Goal: Information Seeking & Learning: Learn about a topic

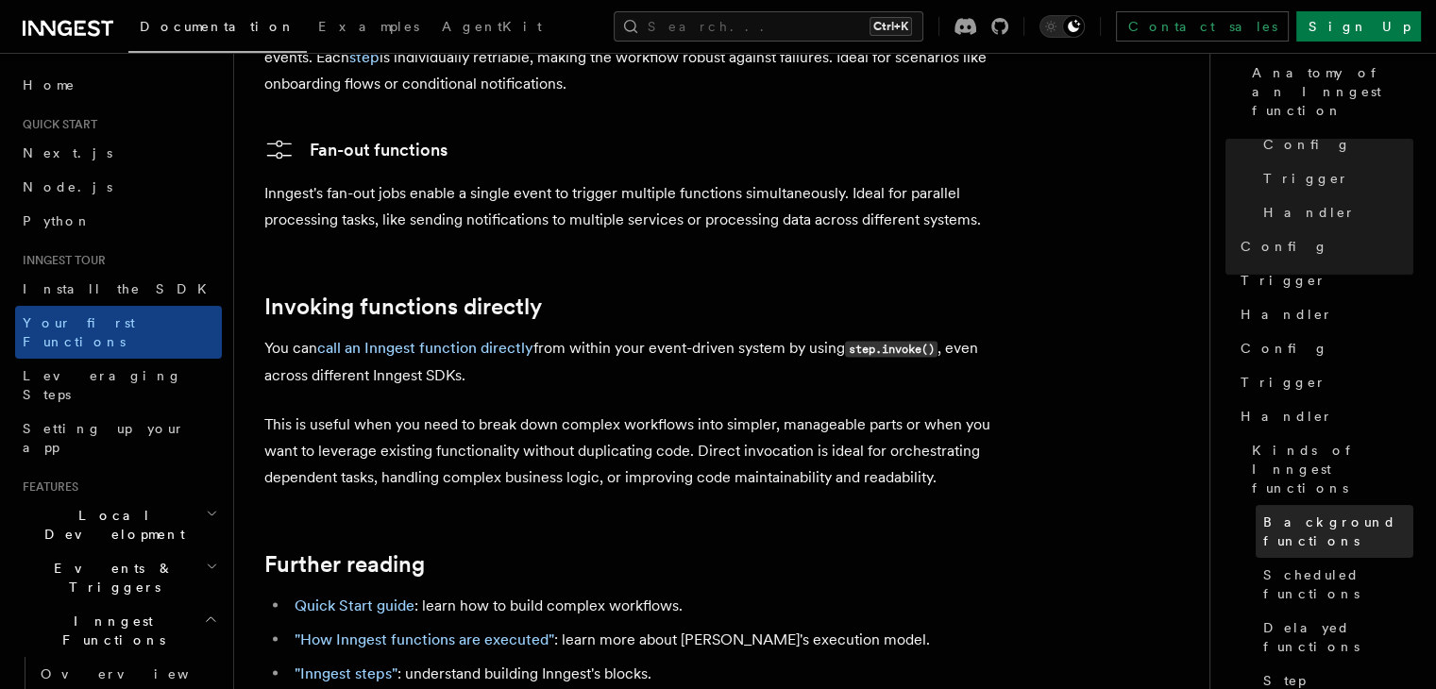
scroll to position [153, 0]
click at [1263, 508] on span "Background functions" at bounding box center [1338, 527] width 150 height 38
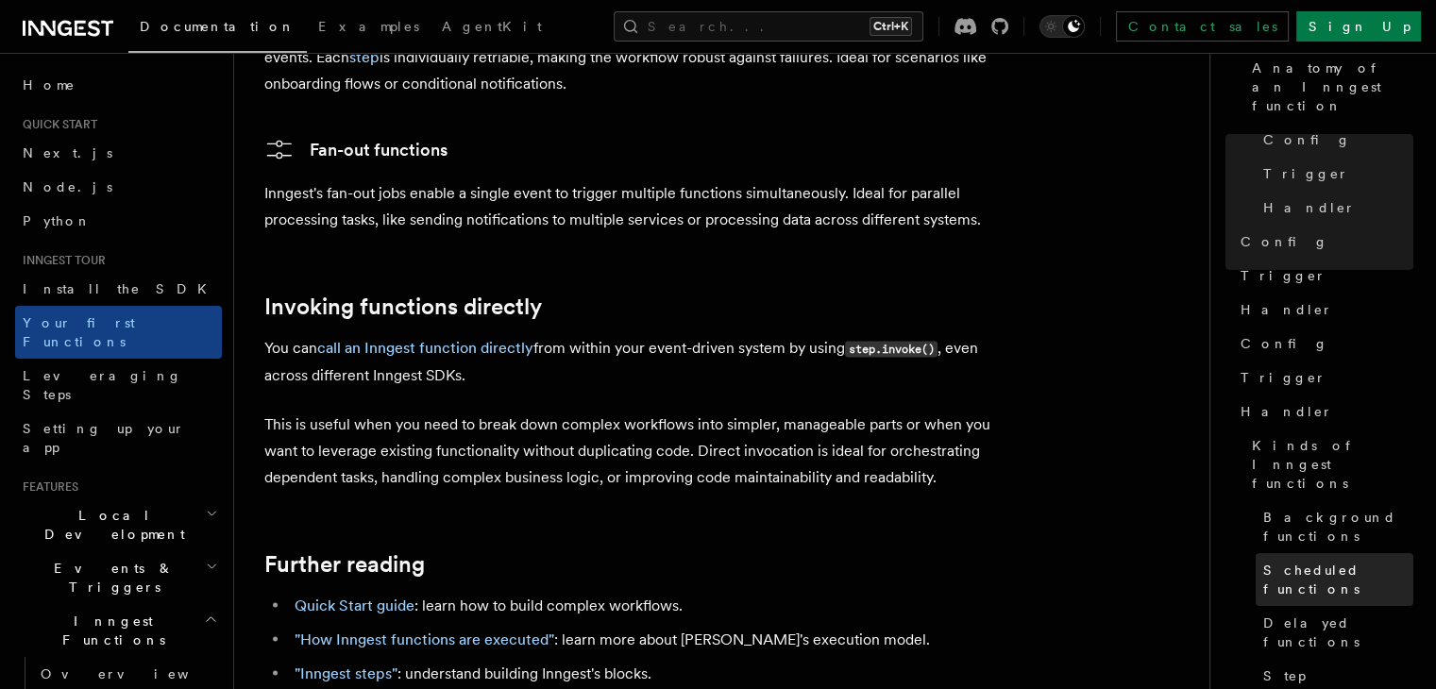
click at [1263, 561] on span "Scheduled functions" at bounding box center [1338, 580] width 150 height 38
click at [1255, 606] on link "Delayed functions" at bounding box center [1334, 632] width 158 height 53
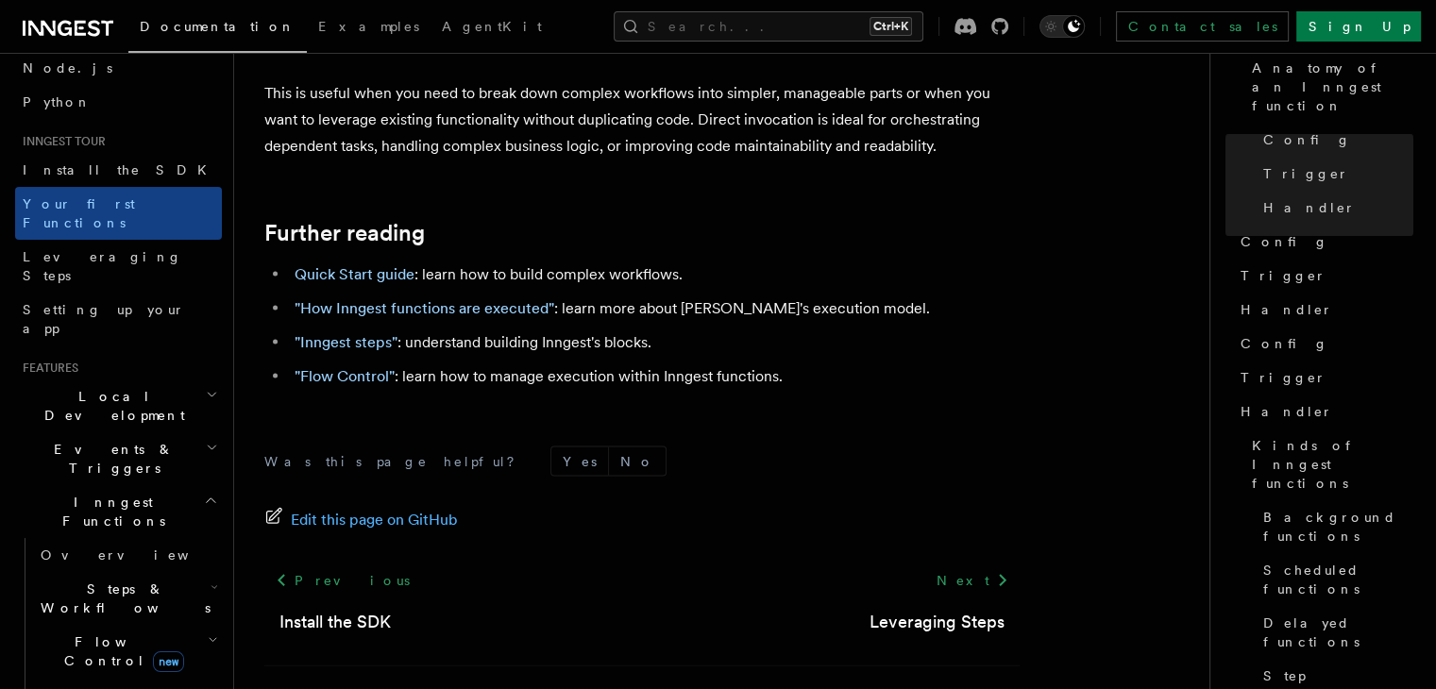
scroll to position [283, 0]
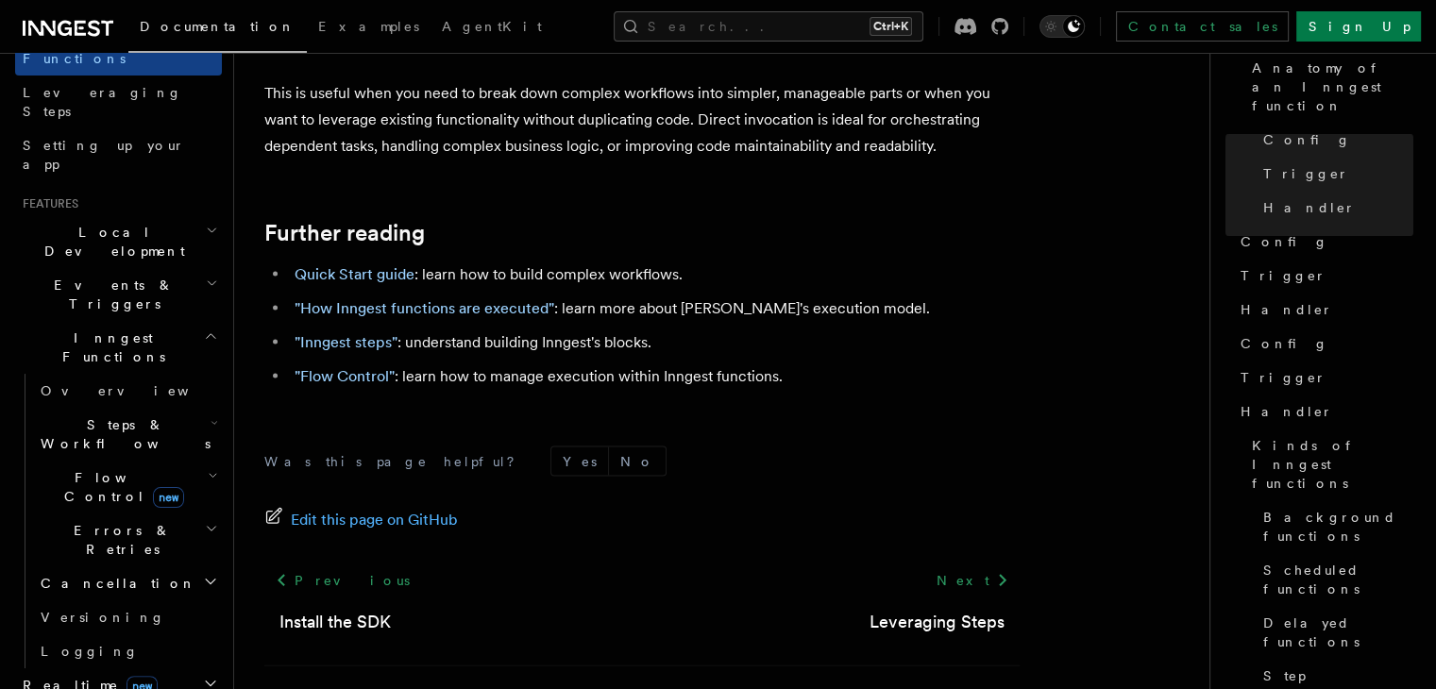
click at [115, 566] on h2 "Cancellation" at bounding box center [127, 583] width 189 height 34
click at [125, 600] on link "Overview" at bounding box center [136, 617] width 171 height 34
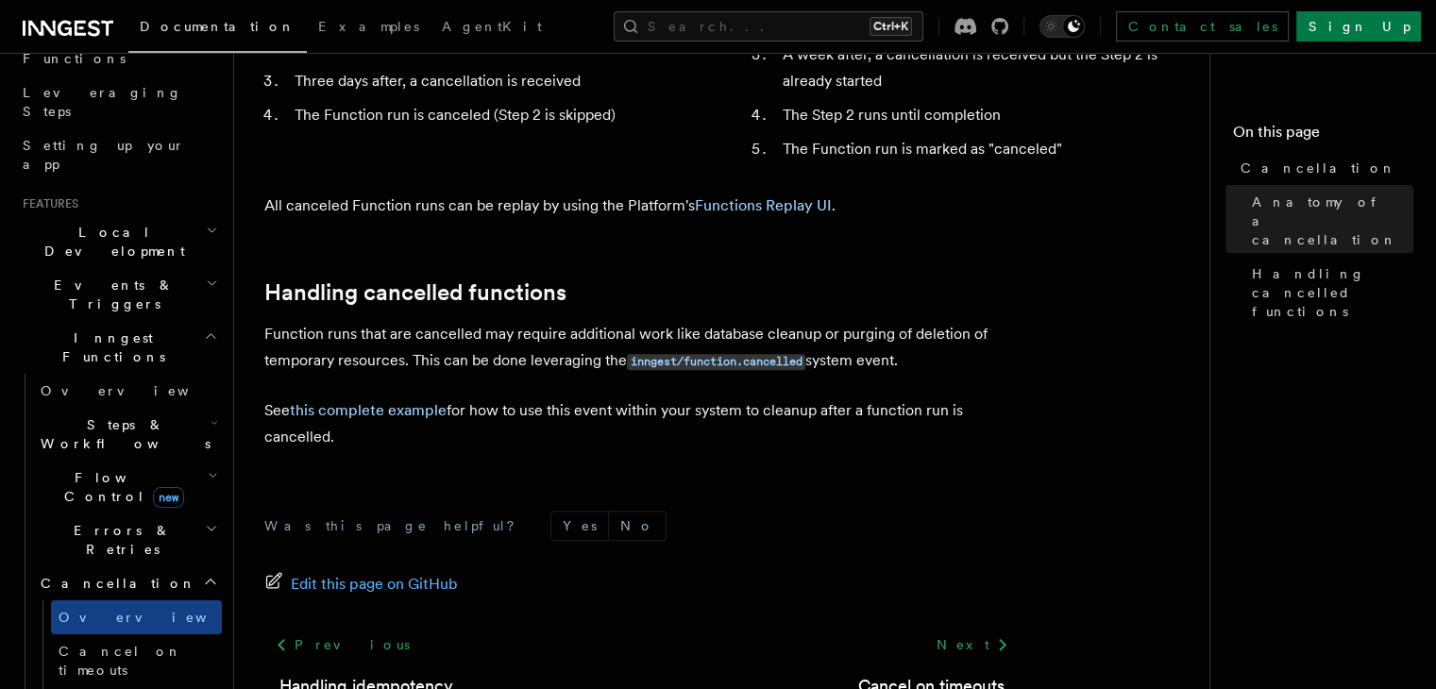
scroll to position [1665, 0]
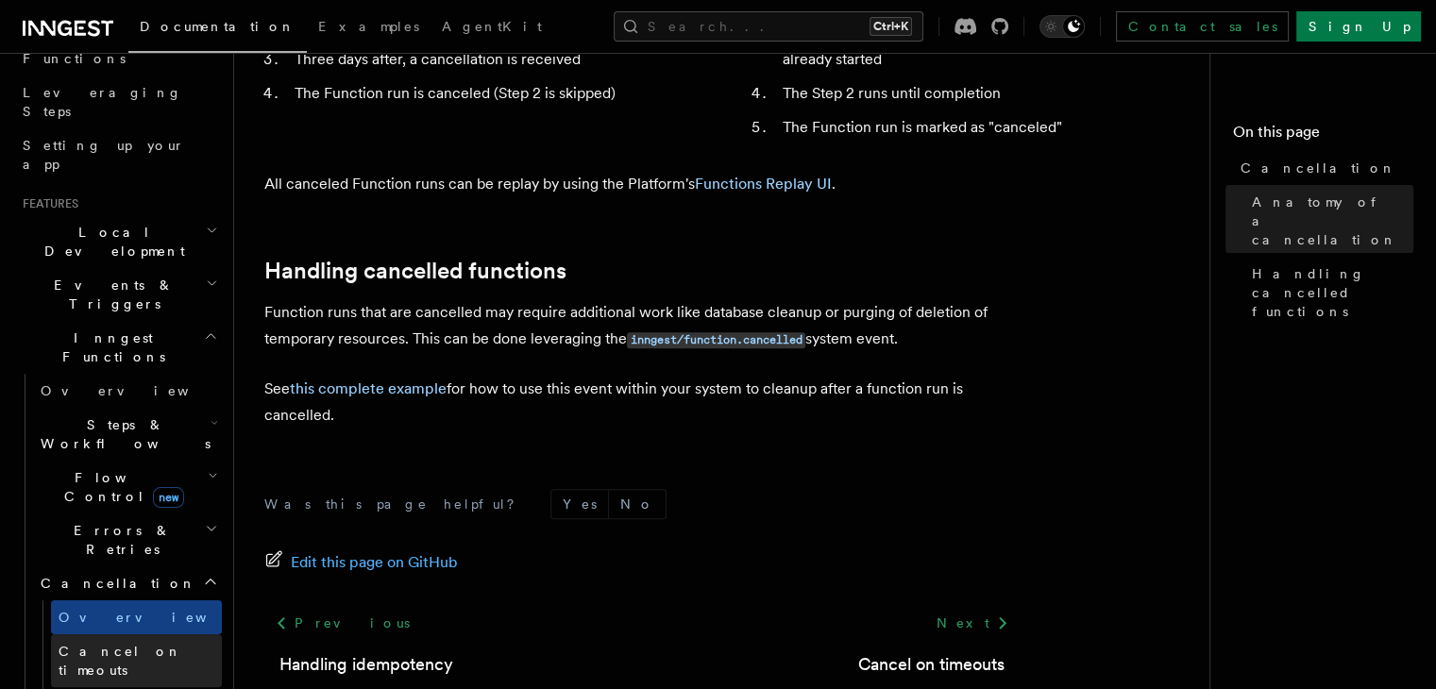
click at [125, 634] on link "Cancel on timeouts" at bounding box center [136, 660] width 171 height 53
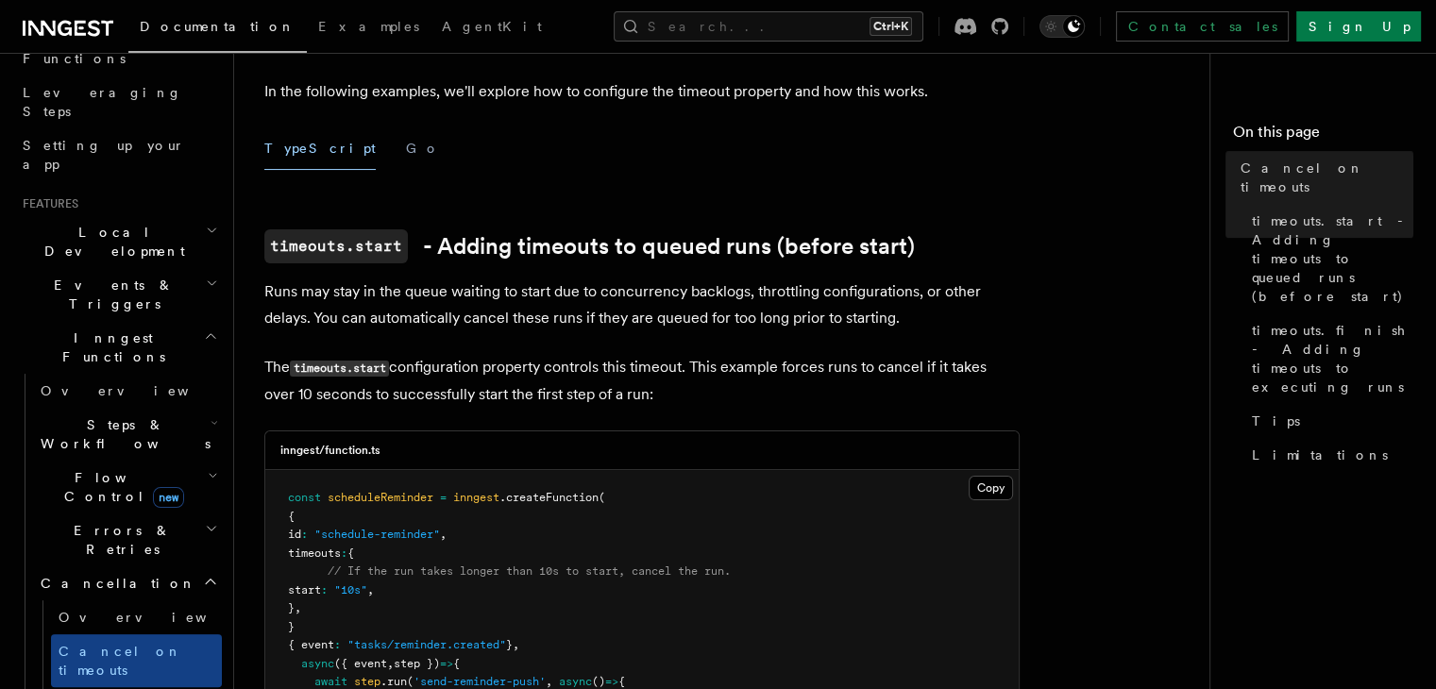
scroll to position [566, 0]
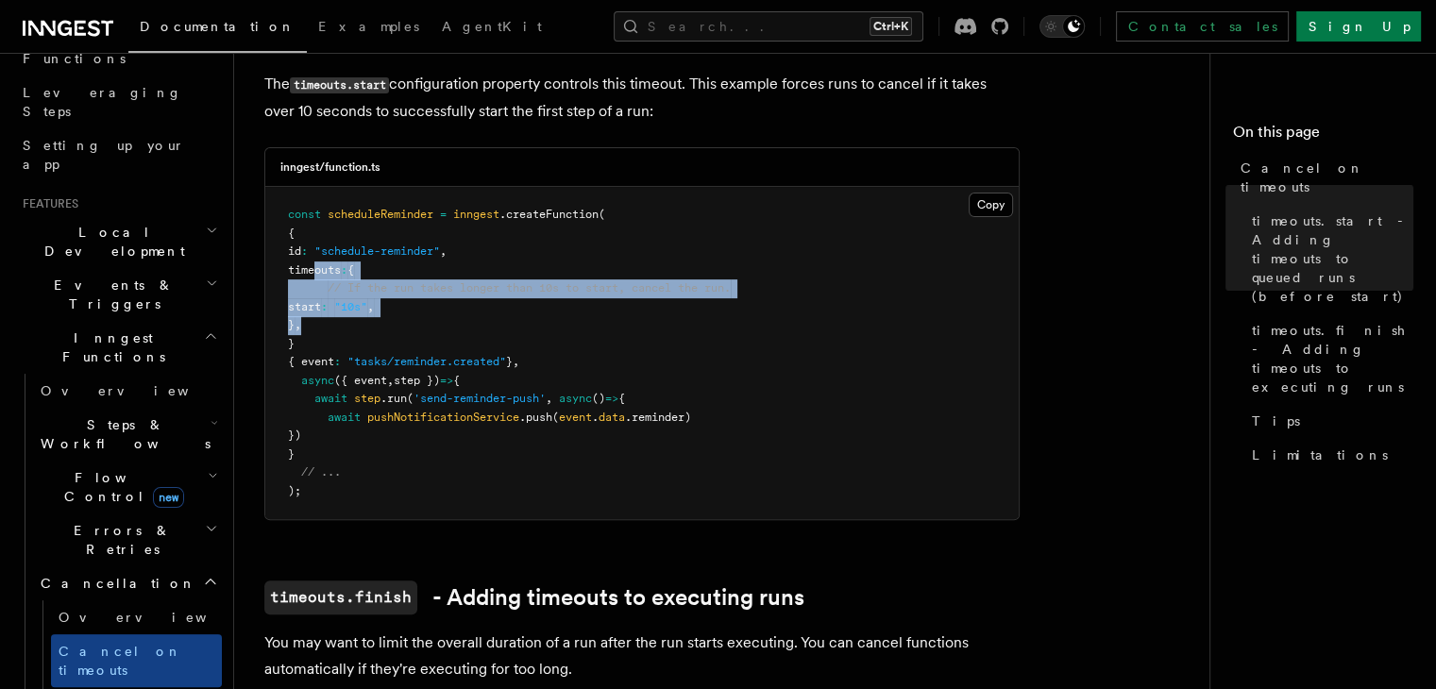
drag, startPoint x: 342, startPoint y: 299, endPoint x: 316, endPoint y: 243, distance: 62.1
click at [316, 243] on pre "const scheduleReminder = inngest .createFunction ( { id : "schedule-reminder" ,…" at bounding box center [641, 353] width 753 height 332
copy code "timeouts : { // If the run takes longer than 10s to start, cancel the run. star…"
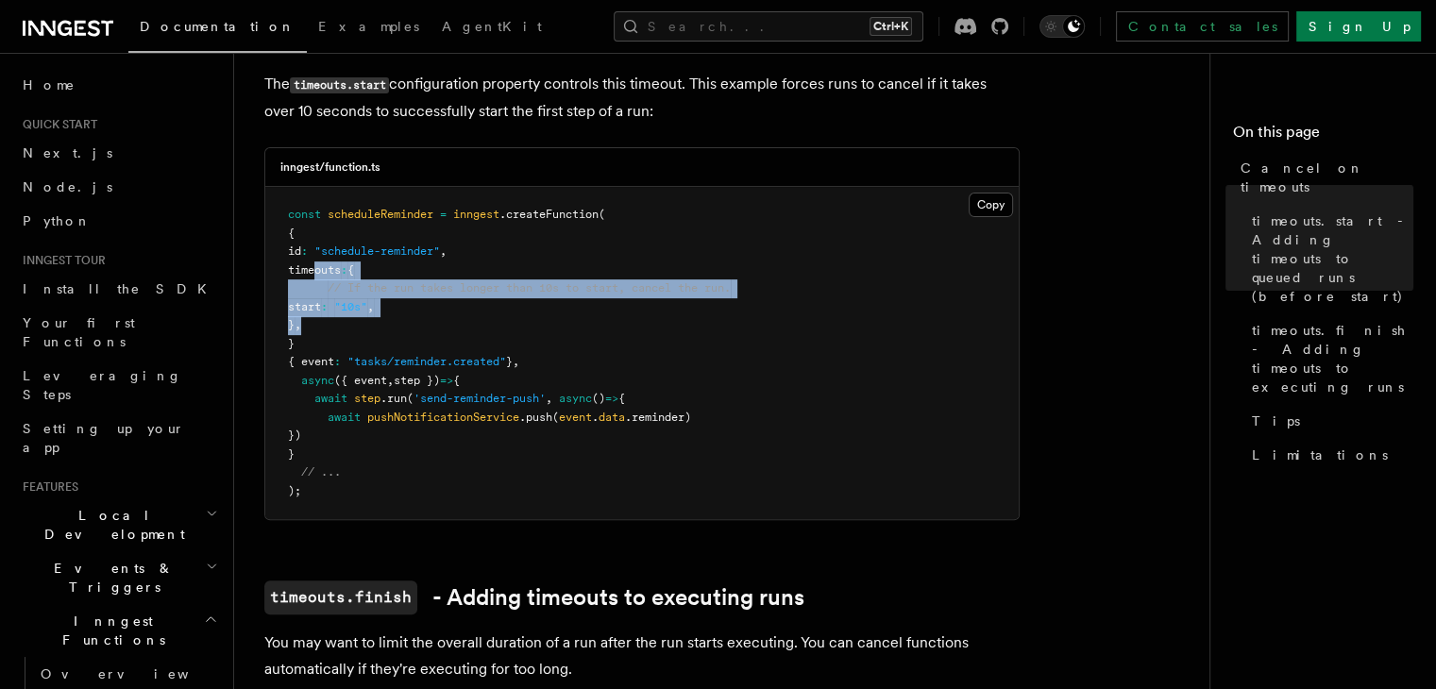
scroll to position [94, 0]
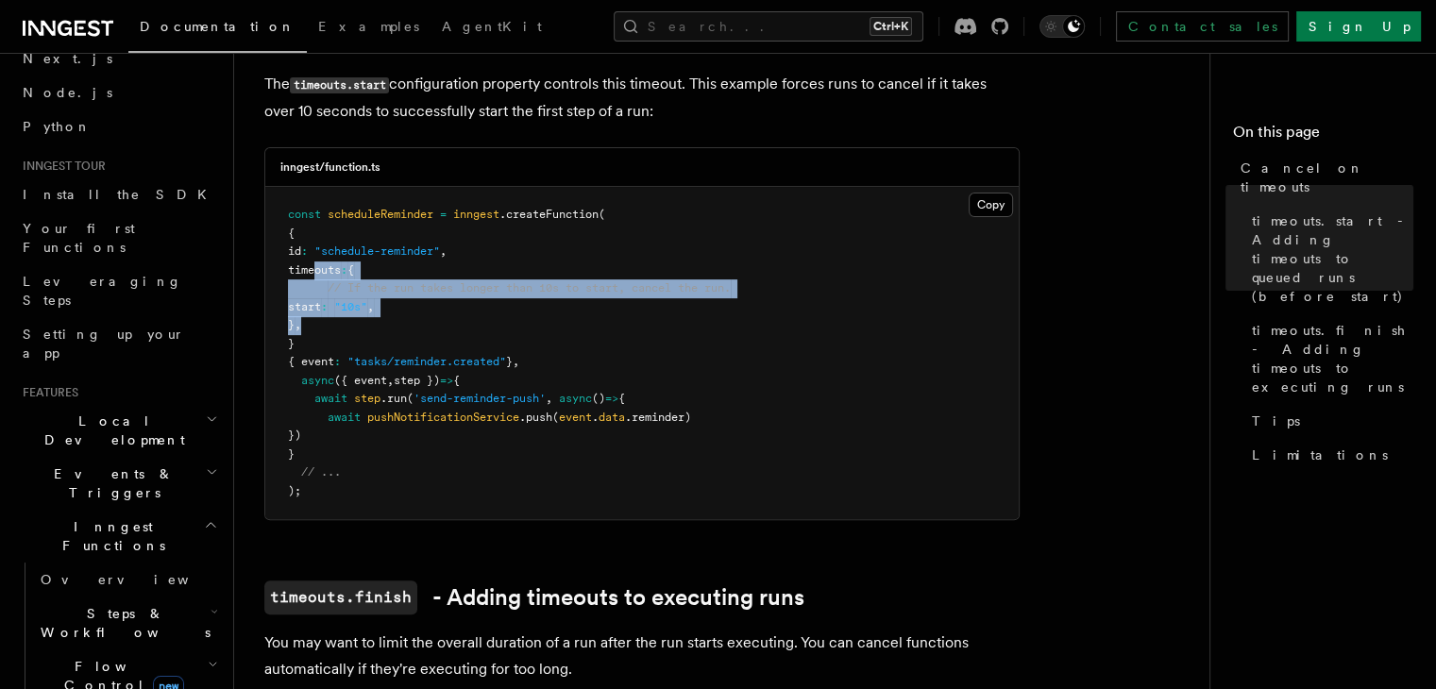
click at [122, 412] on span "Local Development" at bounding box center [110, 431] width 191 height 38
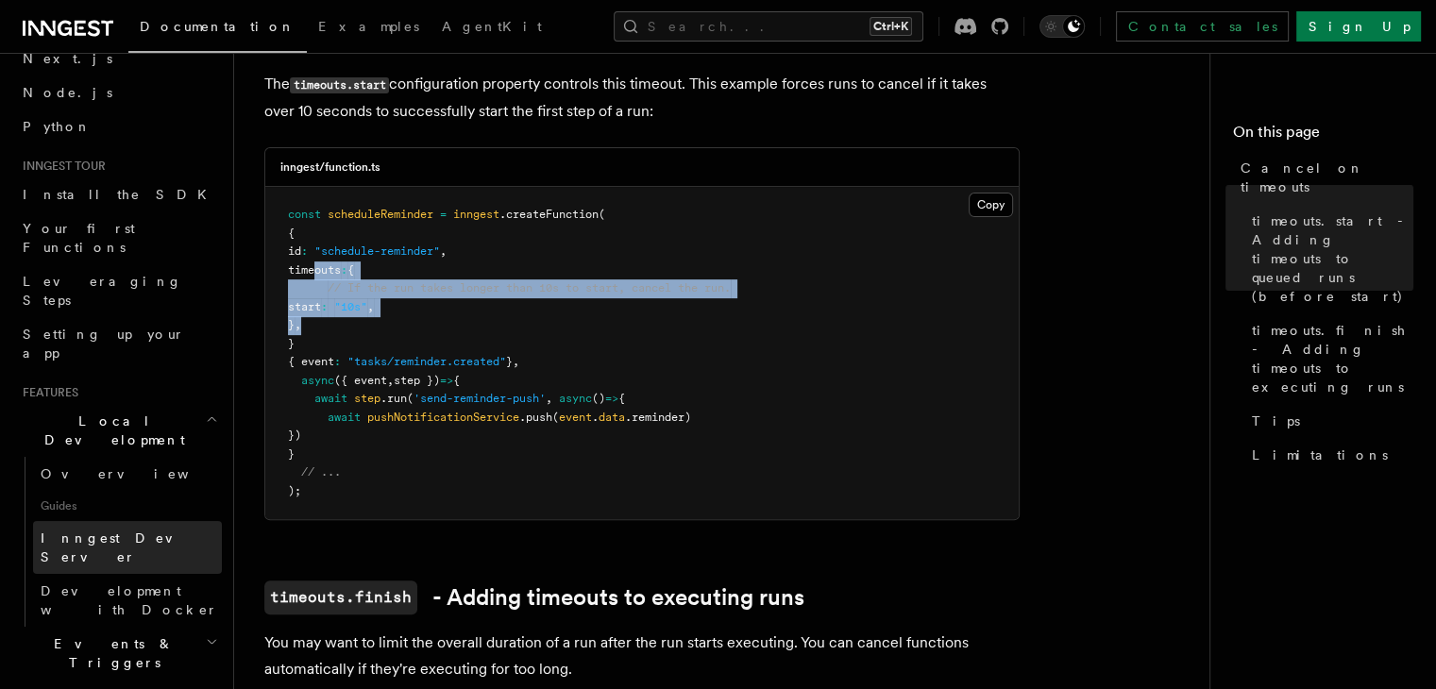
click at [109, 530] on span "Inngest Dev Server" at bounding box center [121, 547] width 161 height 34
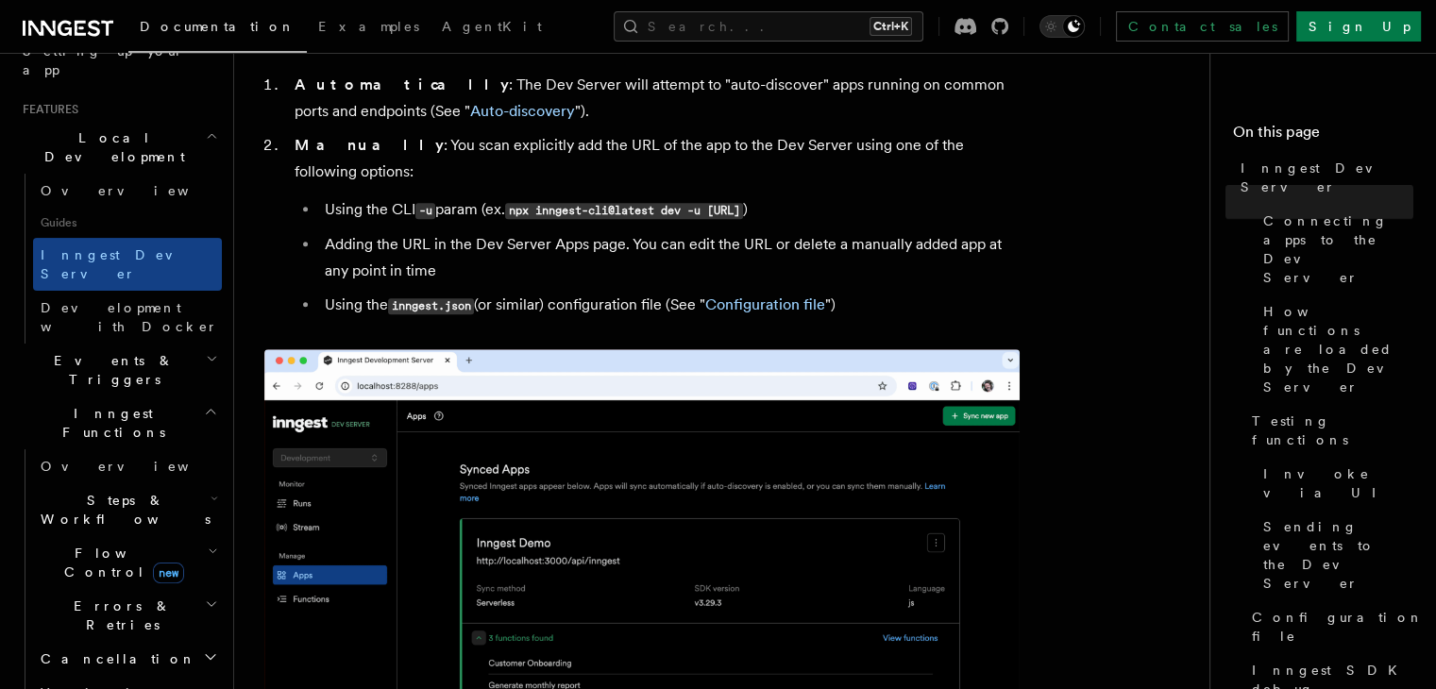
scroll to position [378, 0]
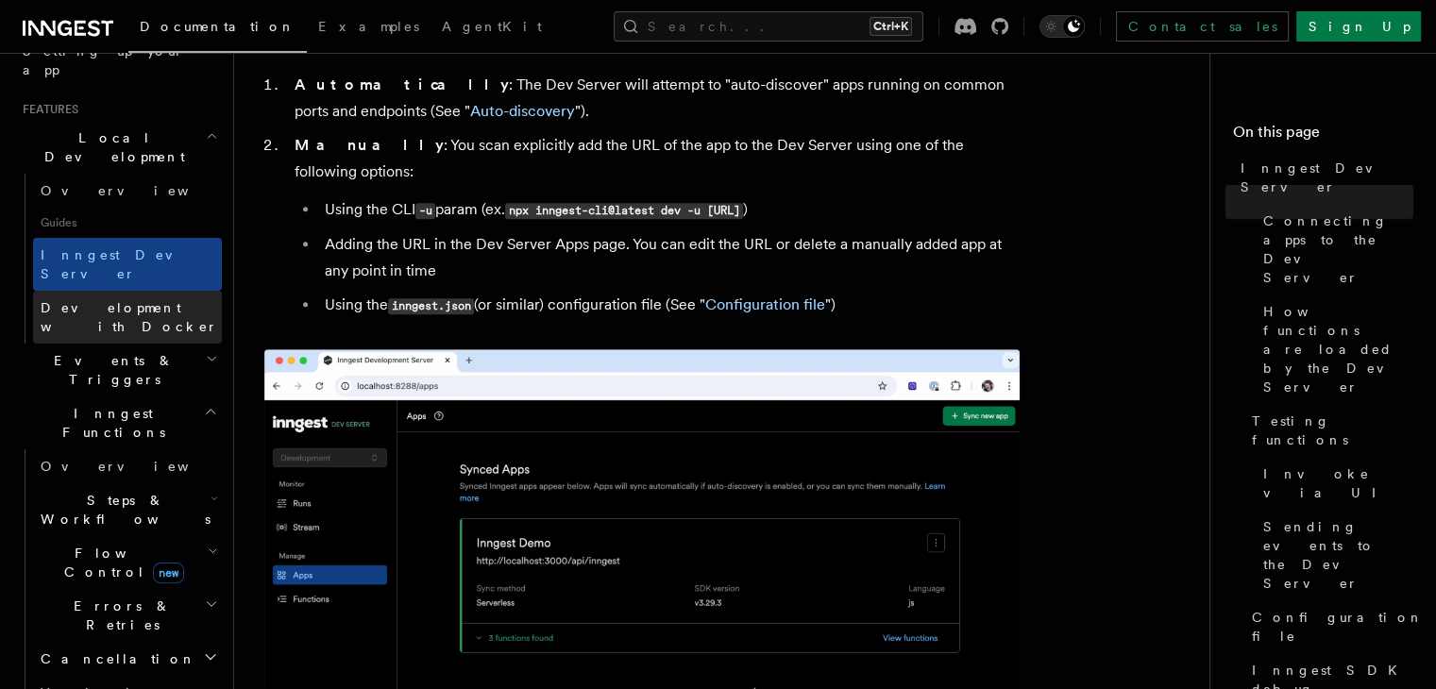
click at [109, 300] on span "Development with Docker" at bounding box center [129, 317] width 177 height 34
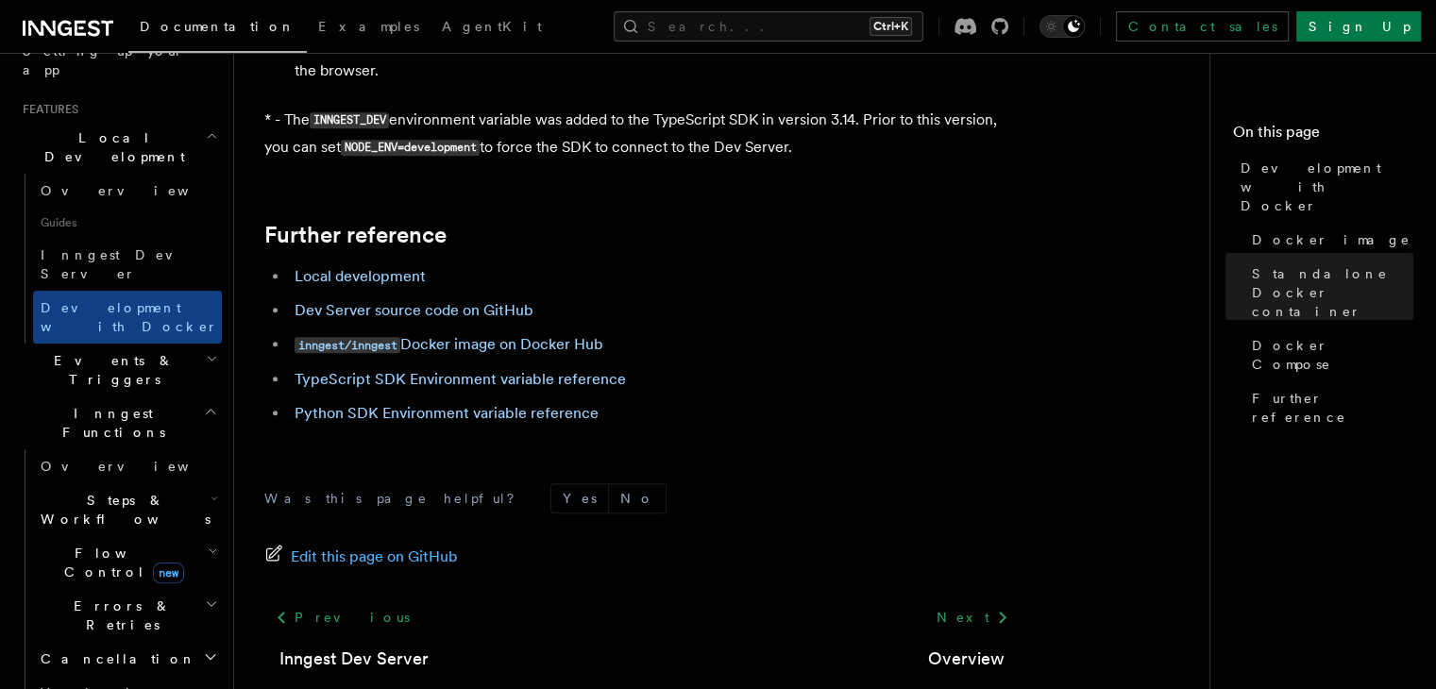
scroll to position [1982, 0]
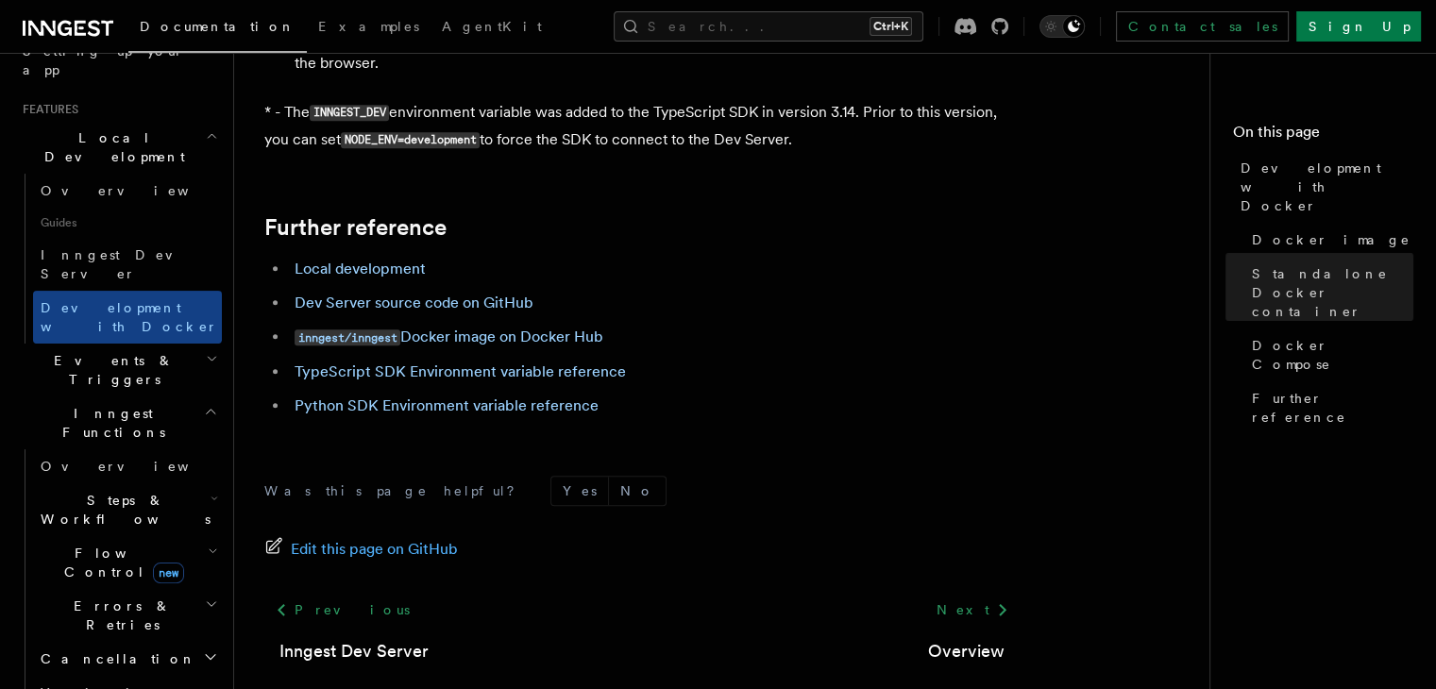
click at [32, 351] on span "Events & Triggers" at bounding box center [110, 370] width 191 height 38
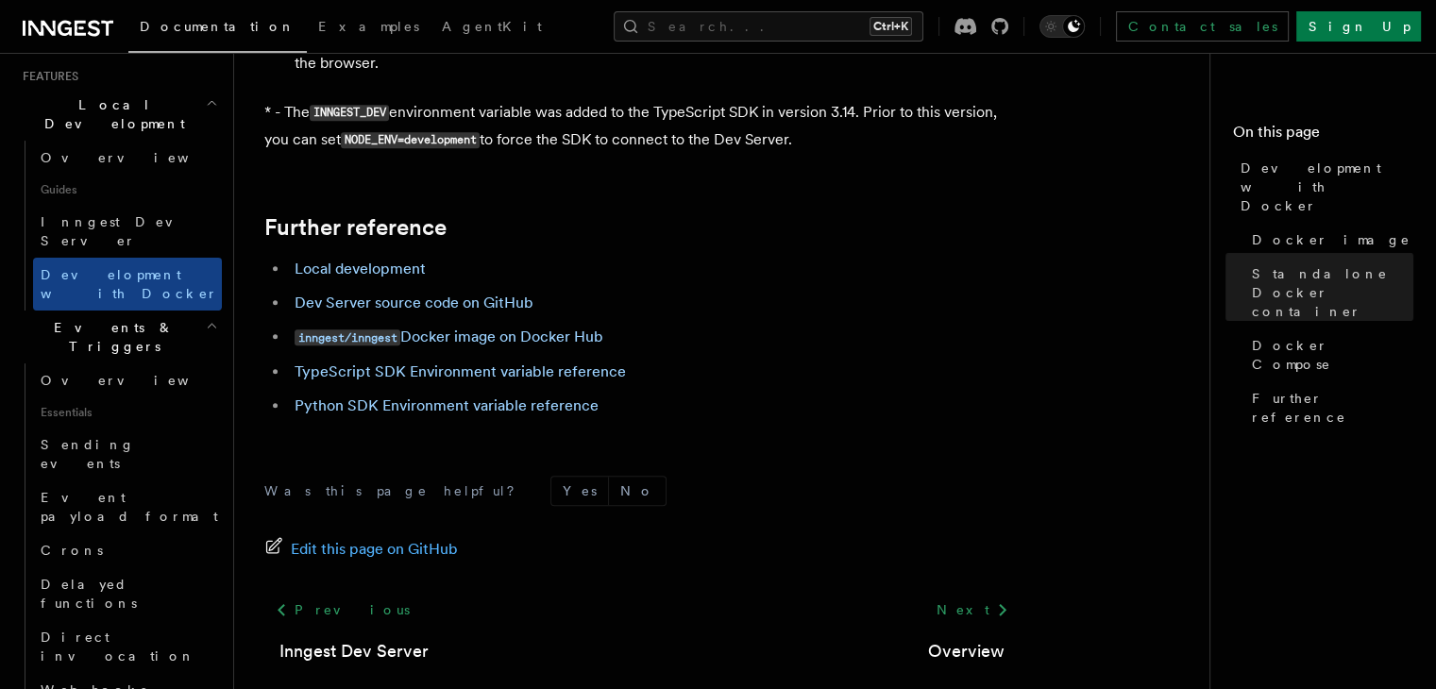
scroll to position [378, 0]
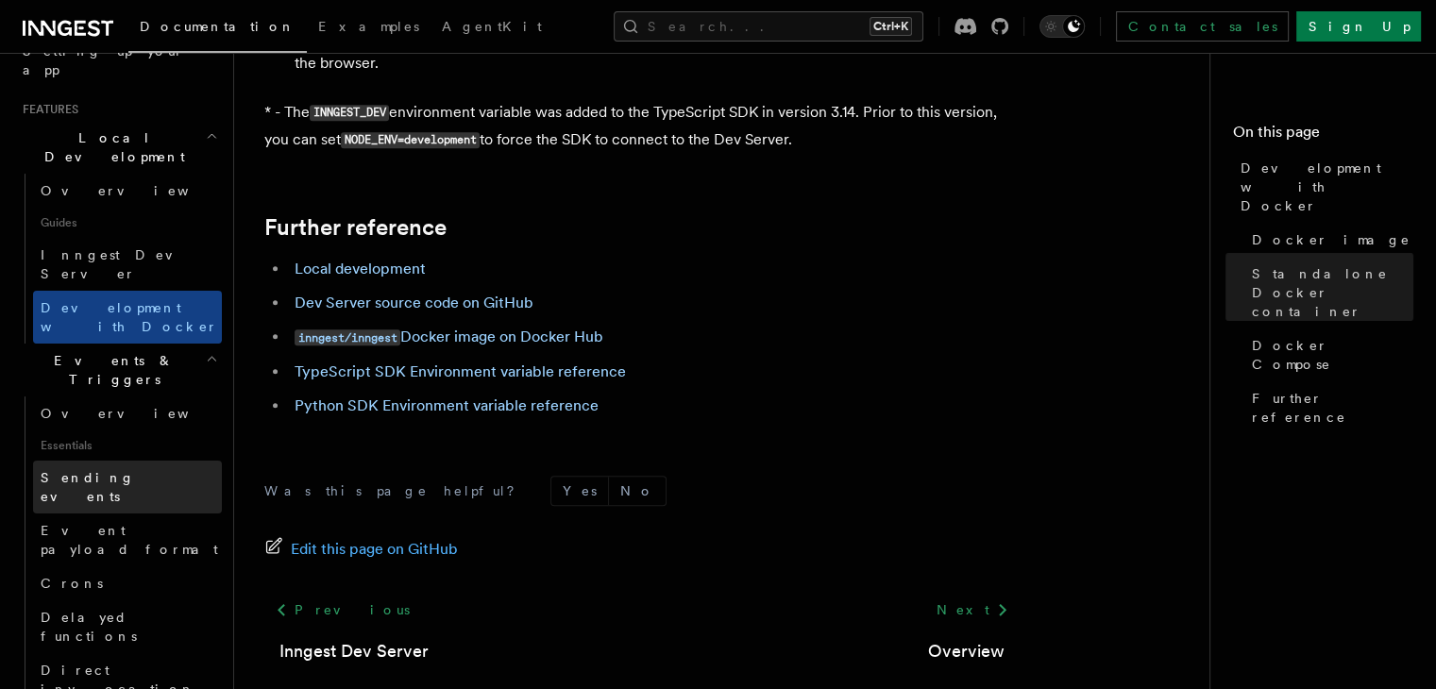
click at [109, 470] on span "Sending events" at bounding box center [88, 487] width 94 height 34
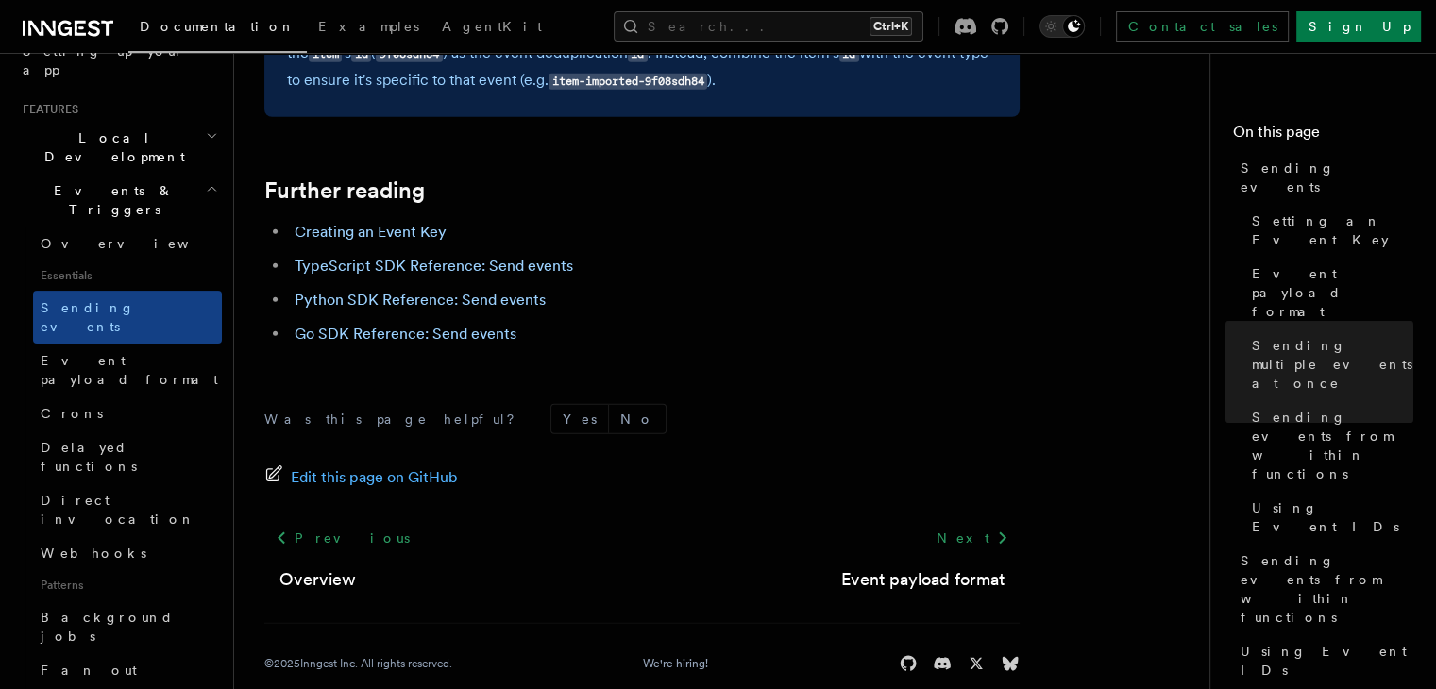
scroll to position [5574, 0]
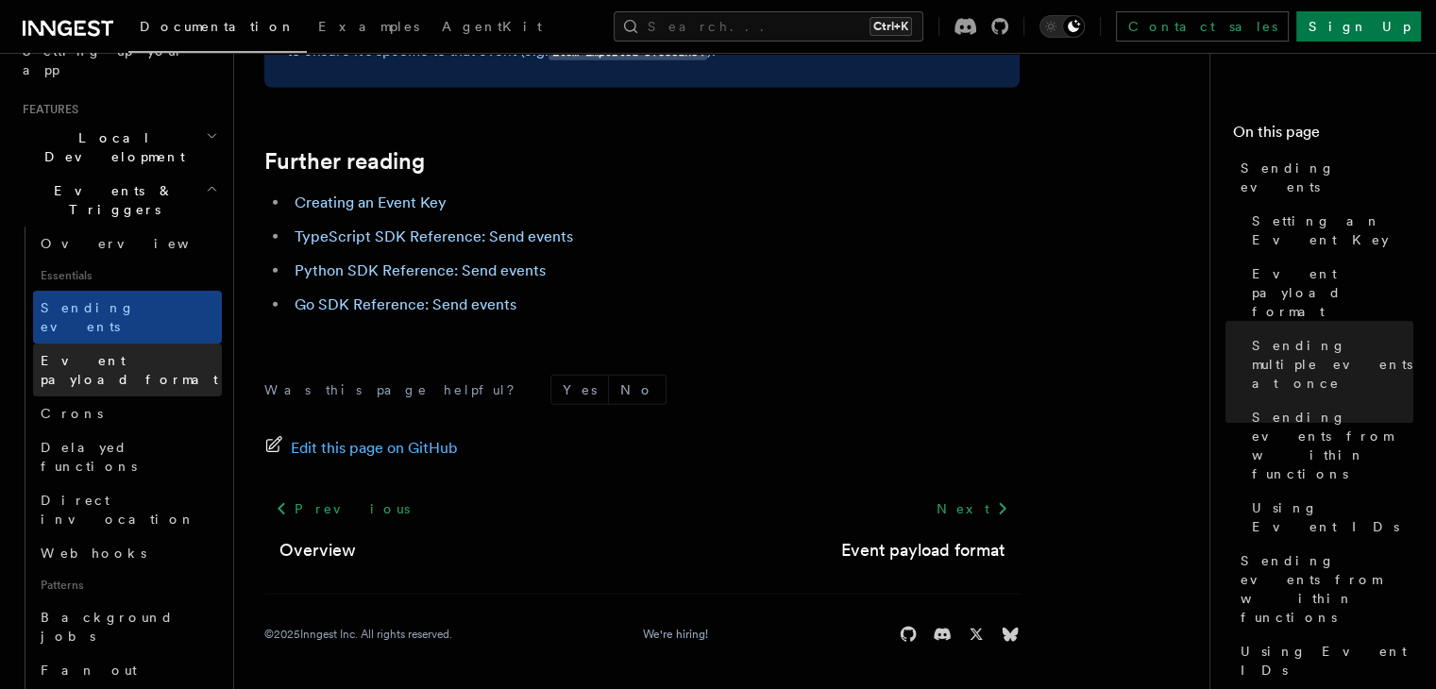
click at [83, 344] on link "Event payload format" at bounding box center [127, 370] width 189 height 53
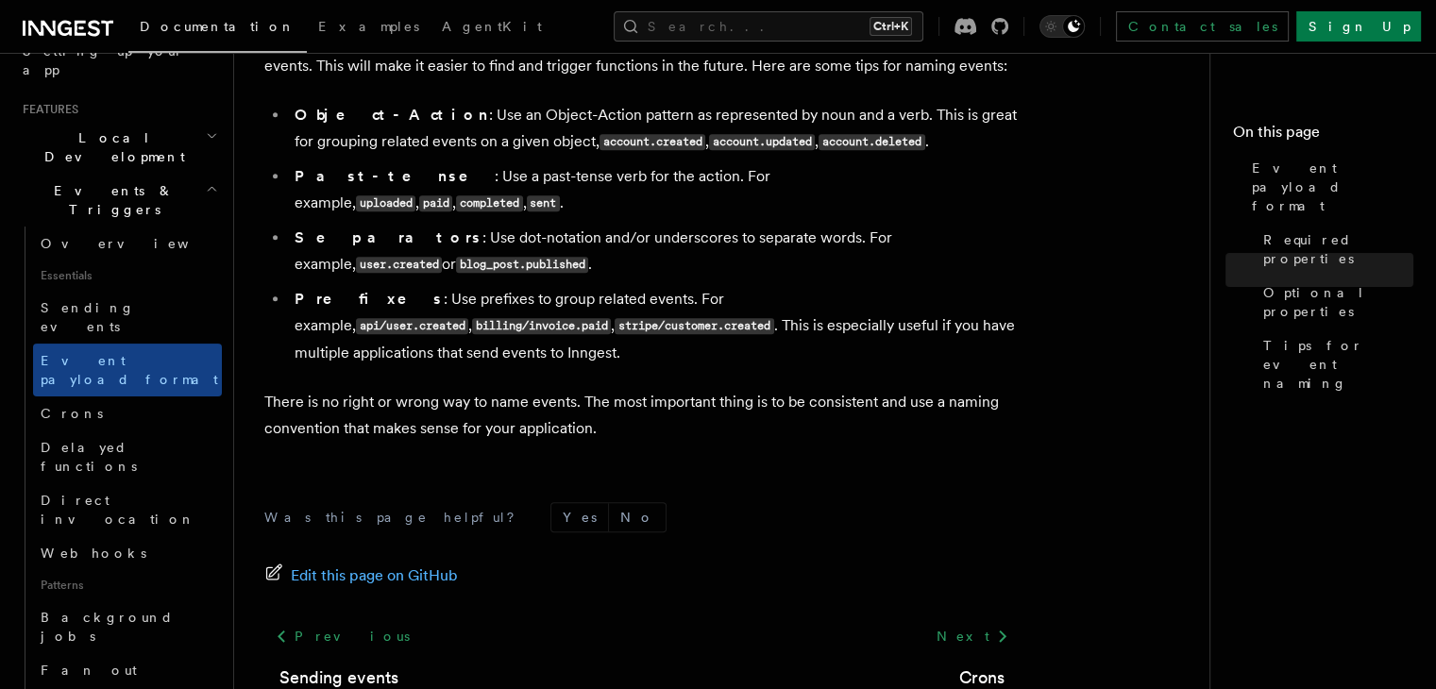
scroll to position [1416, 0]
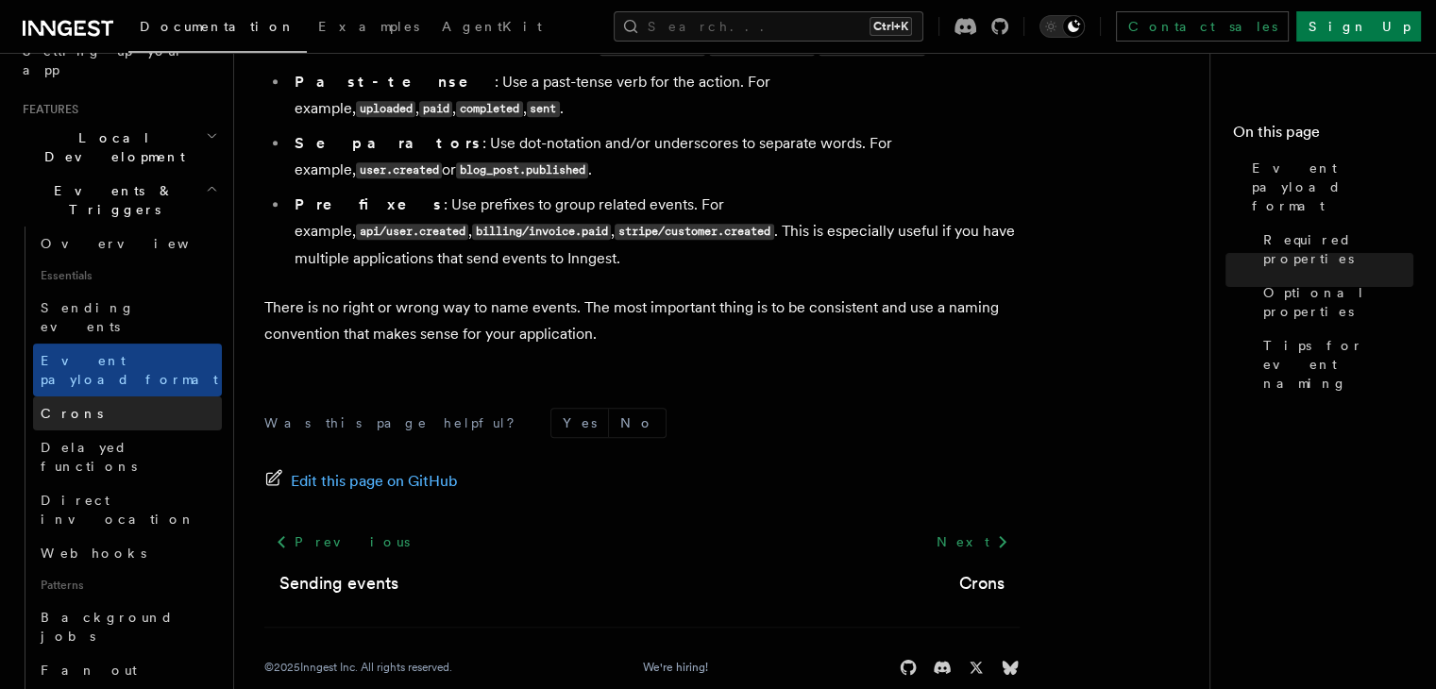
click at [101, 396] on link "Crons" at bounding box center [127, 413] width 189 height 34
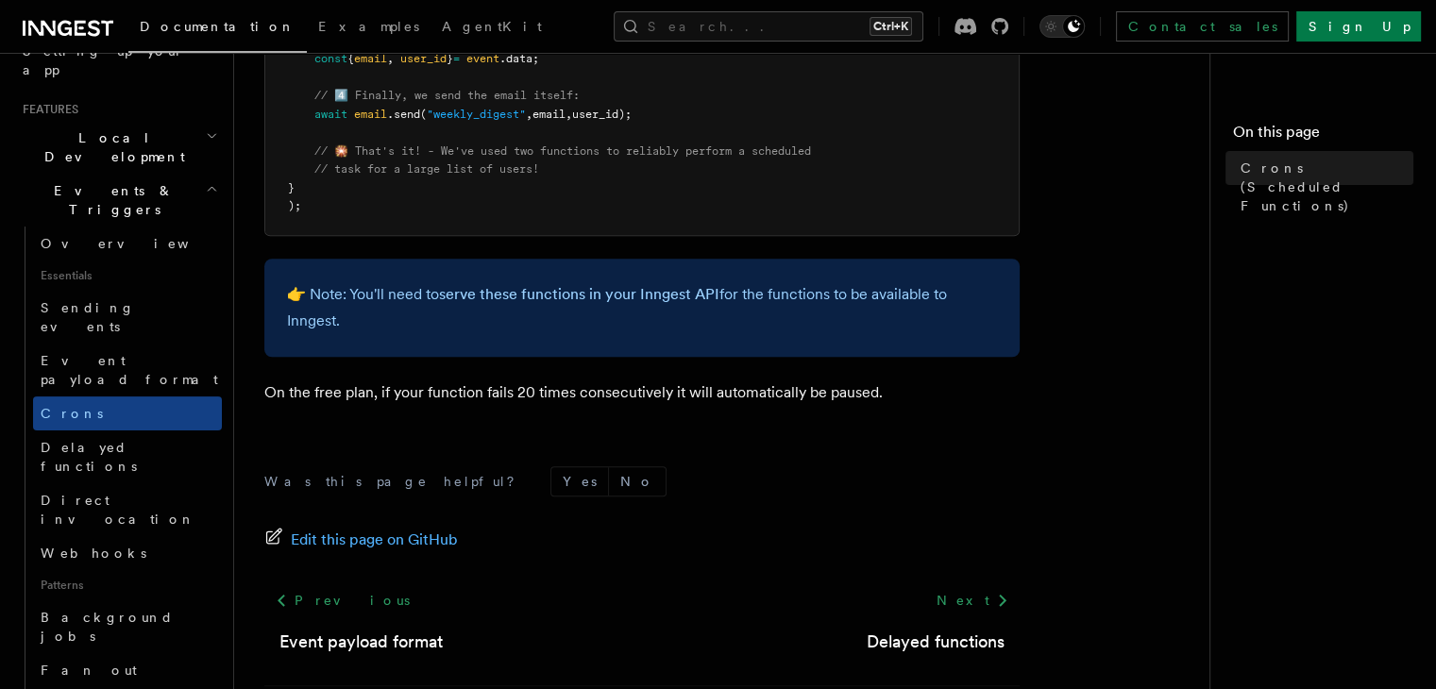
scroll to position [1382, 0]
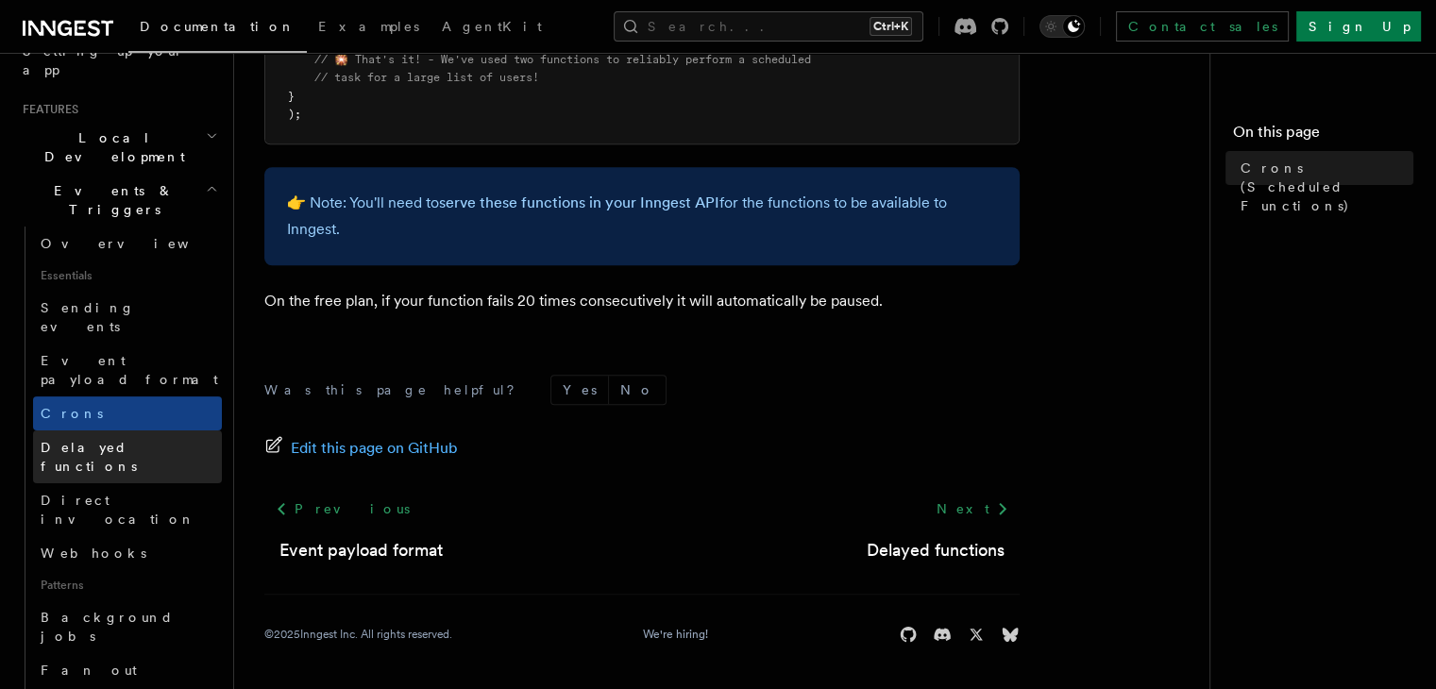
click at [41, 440] on span "Delayed functions" at bounding box center [89, 457] width 96 height 34
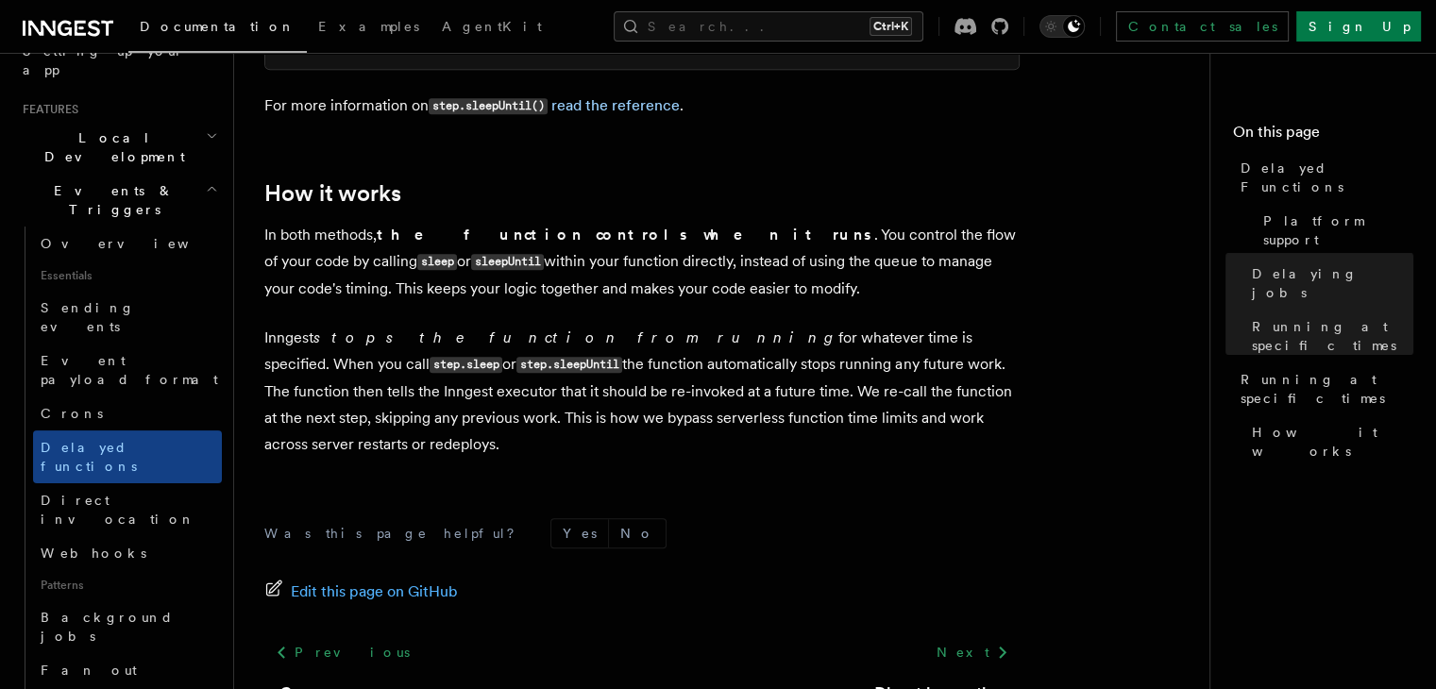
scroll to position [1793, 0]
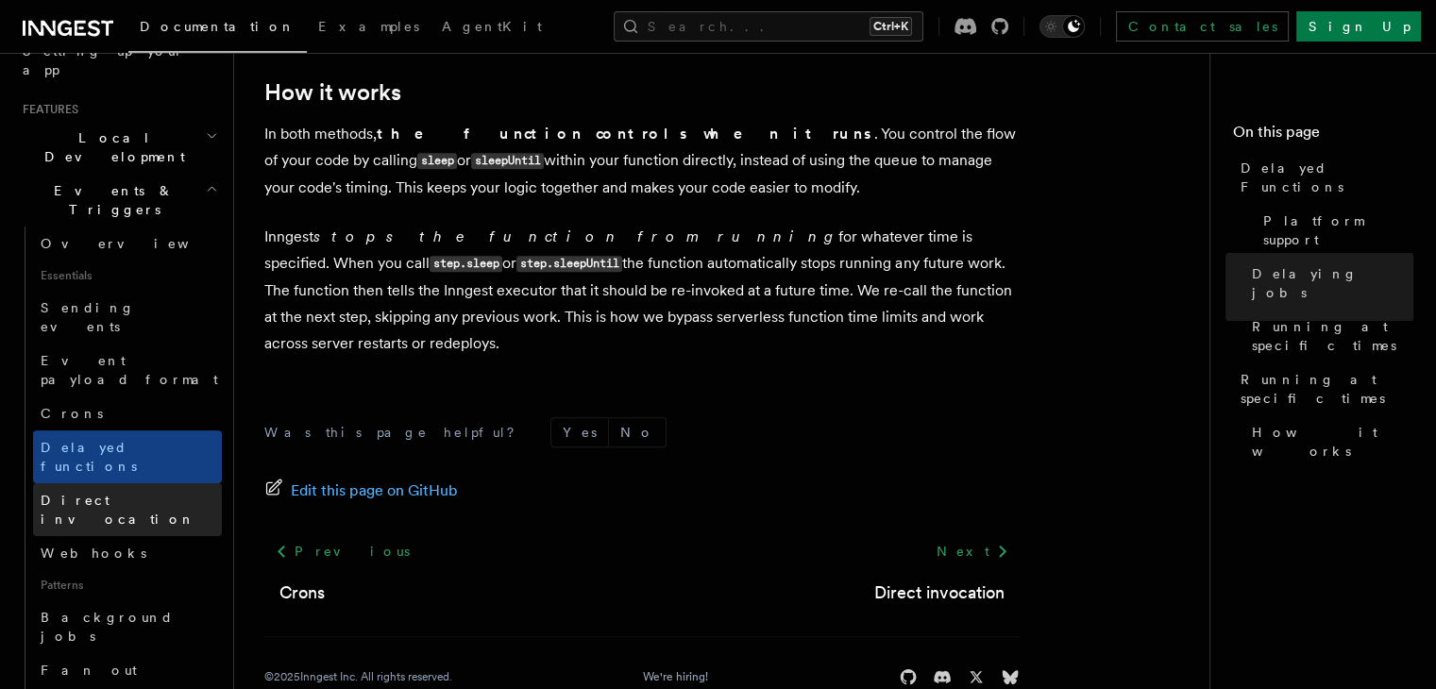
click at [70, 493] on span "Direct invocation" at bounding box center [118, 510] width 155 height 34
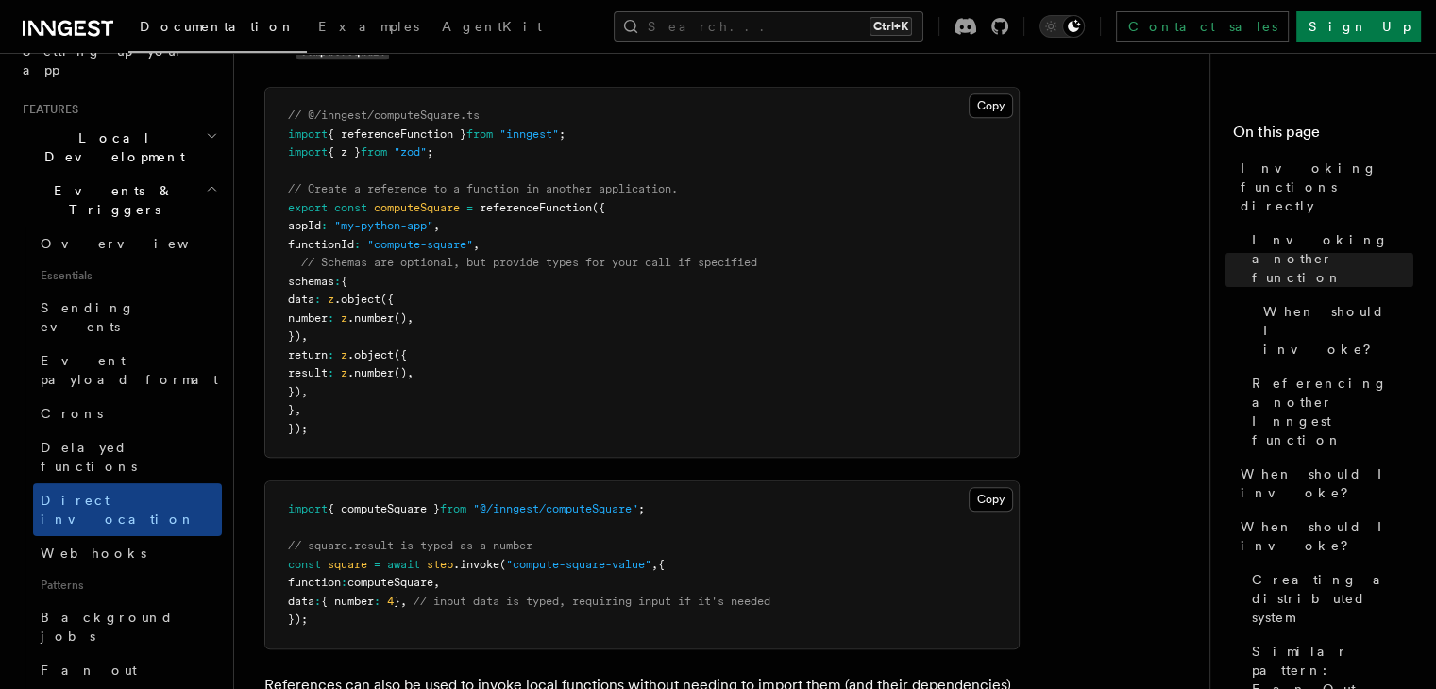
scroll to position [1605, 0]
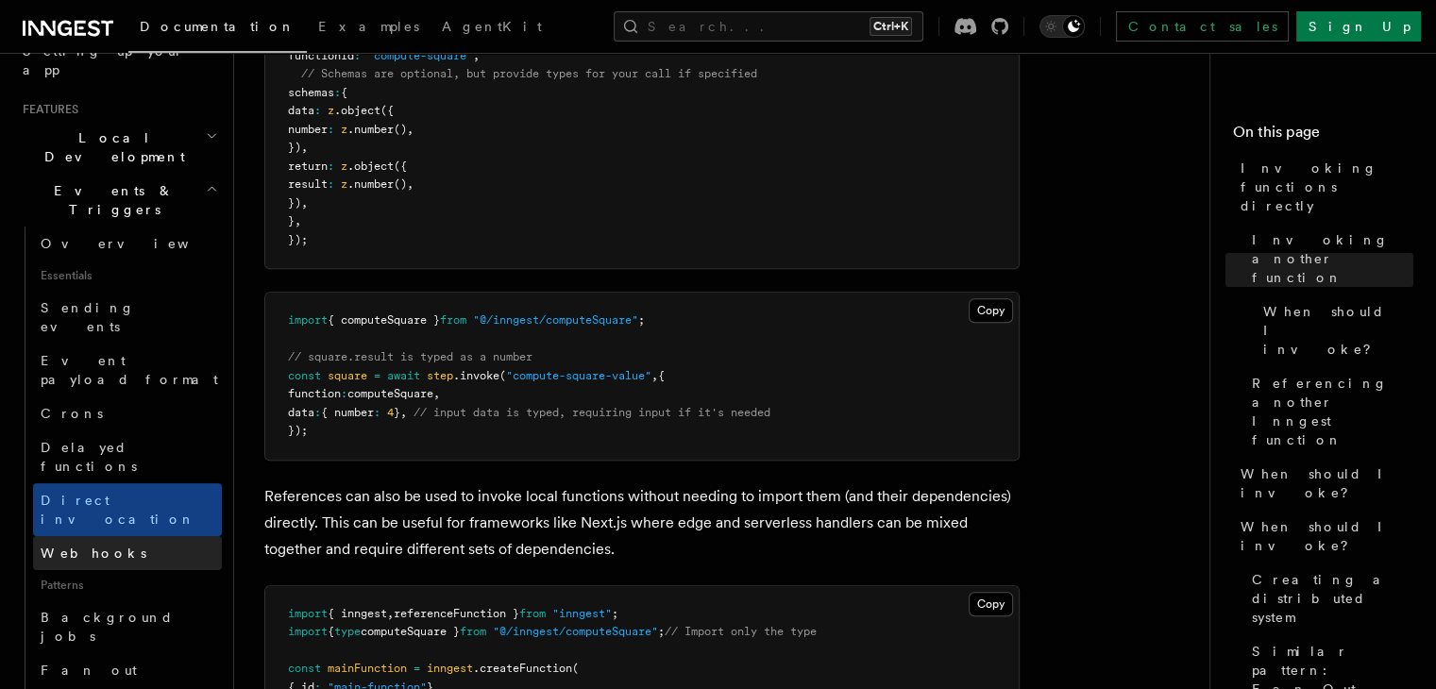
click at [126, 536] on link "Webhooks" at bounding box center [127, 553] width 189 height 34
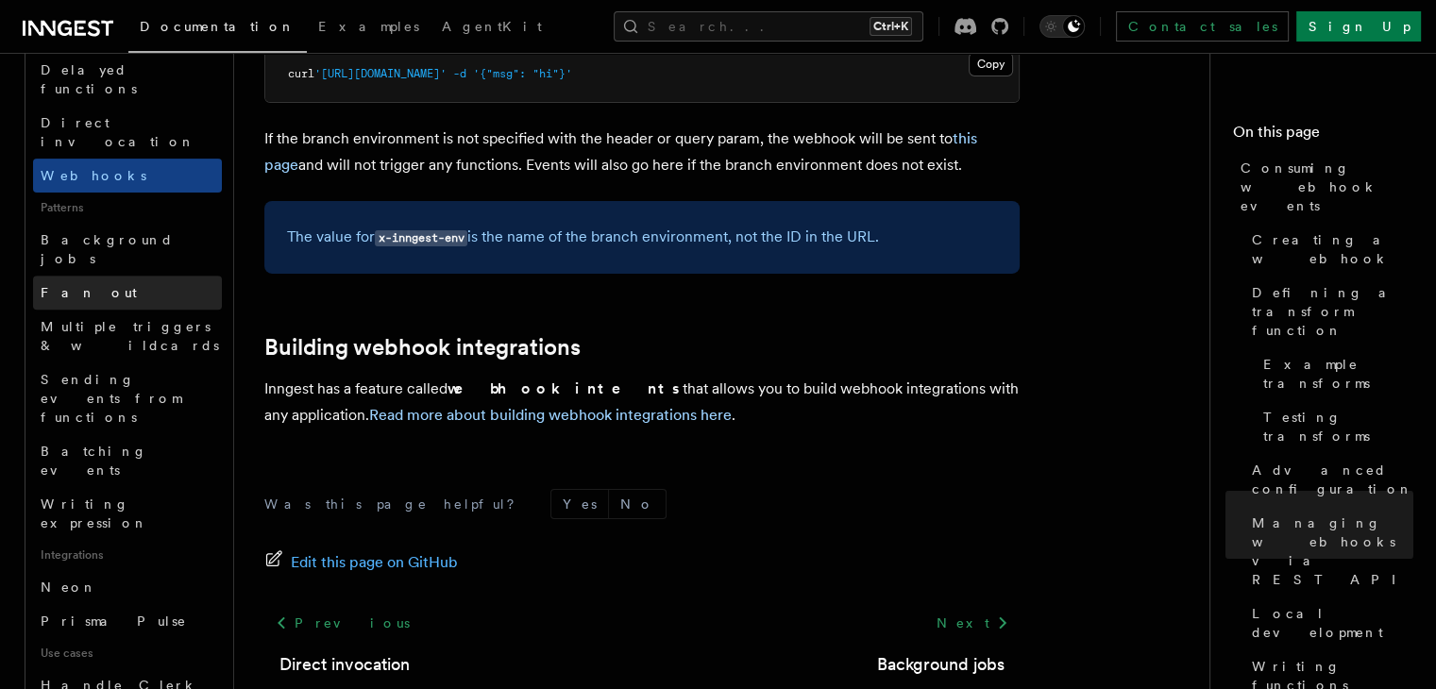
scroll to position [944, 0]
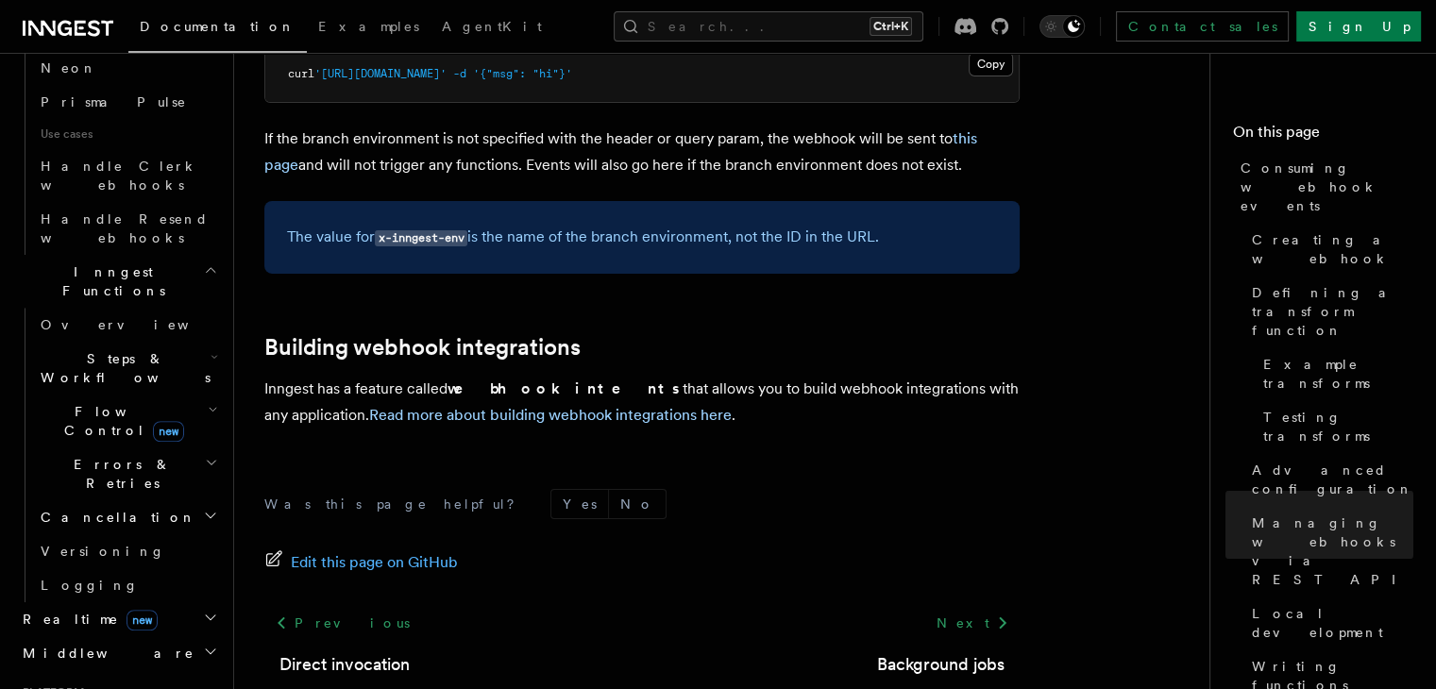
scroll to position [1322, 0]
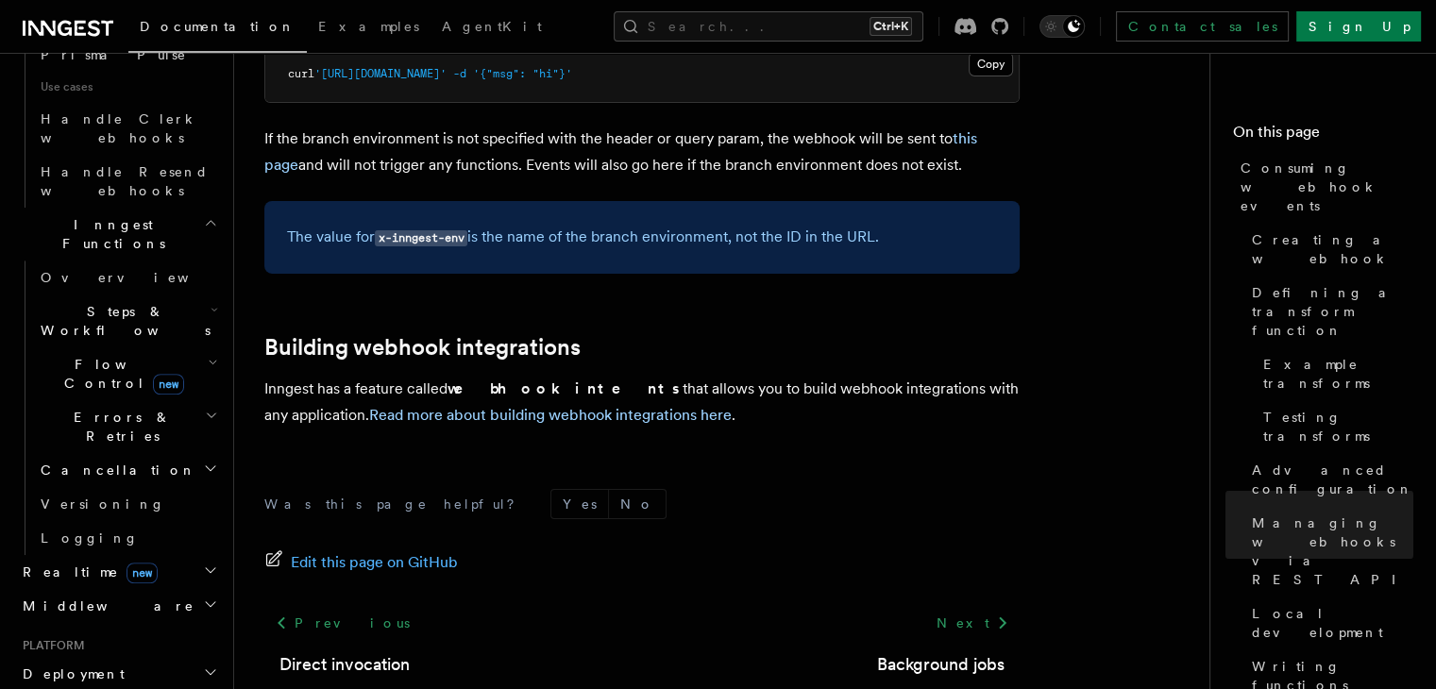
click at [133, 555] on h2 "Realtime new" at bounding box center [118, 572] width 207 height 34
click at [128, 676] on h2 "Middleware" at bounding box center [118, 693] width 207 height 34
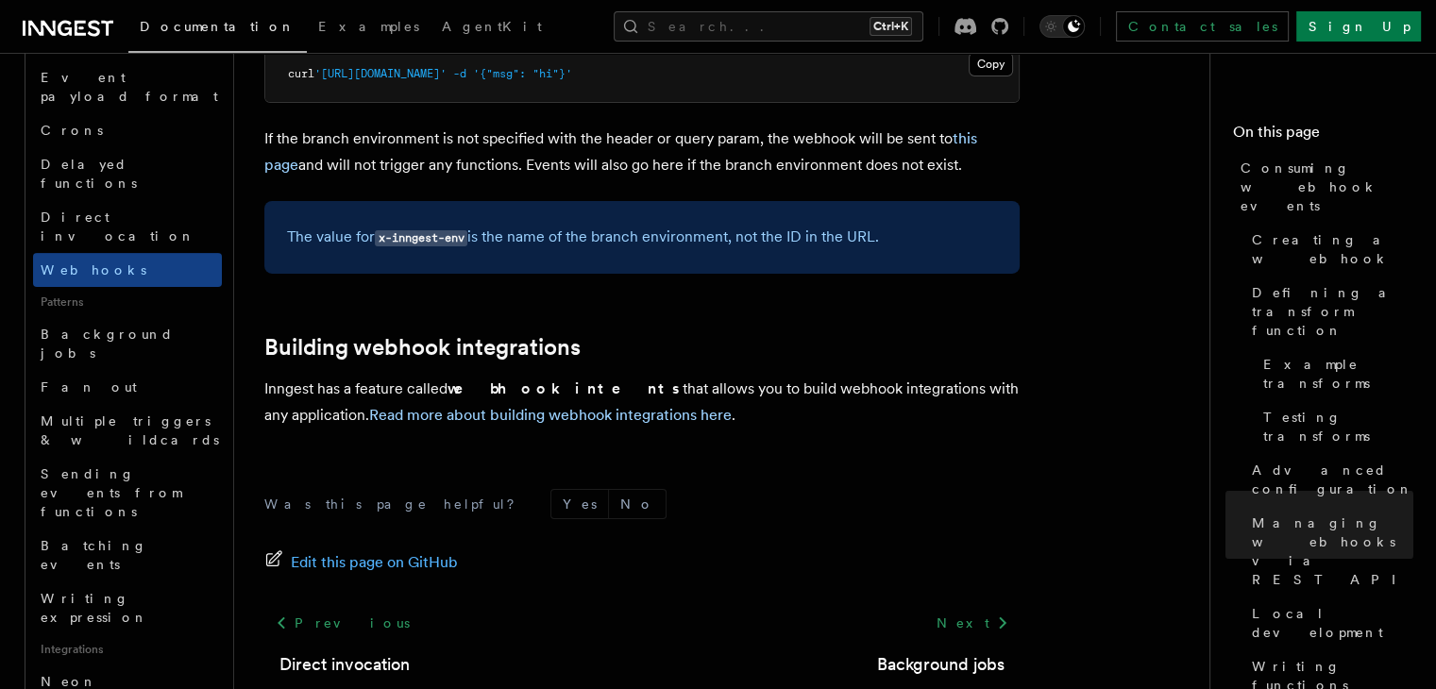
scroll to position [566, 0]
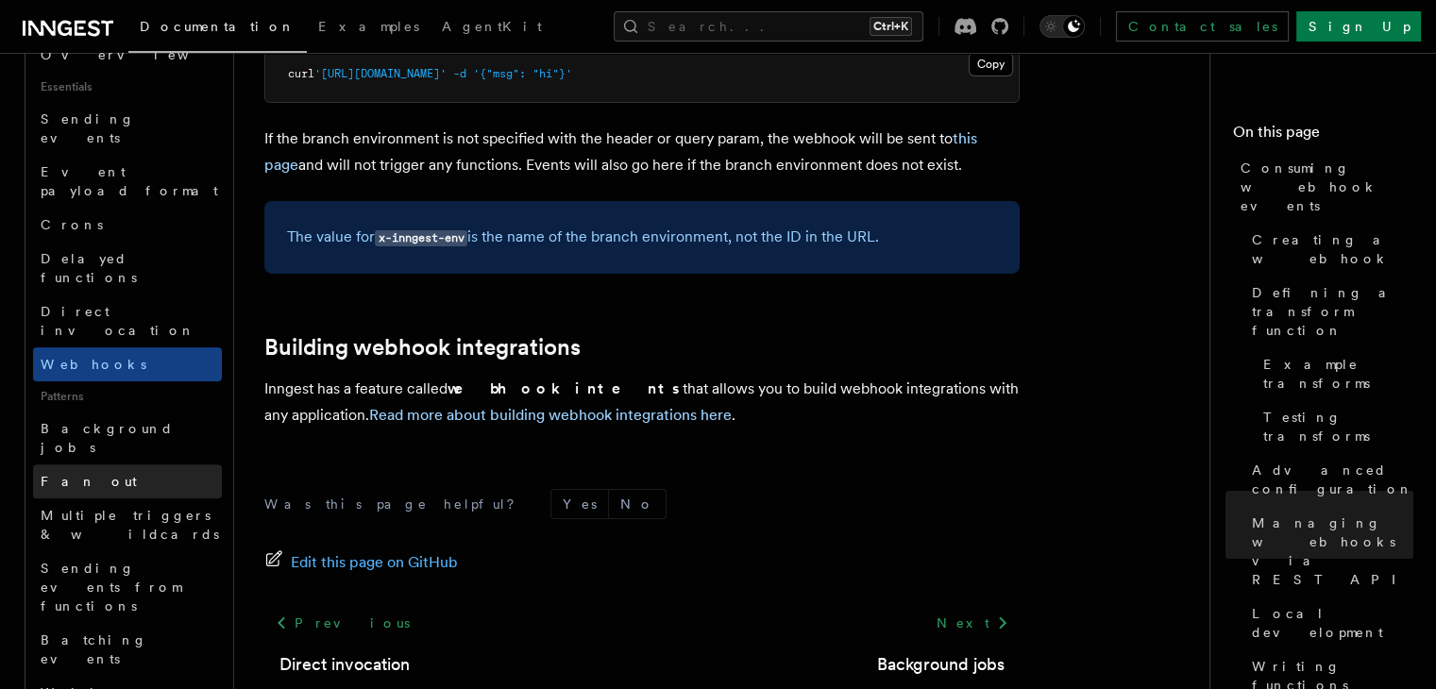
click at [121, 464] on link "Fan out" at bounding box center [127, 481] width 189 height 34
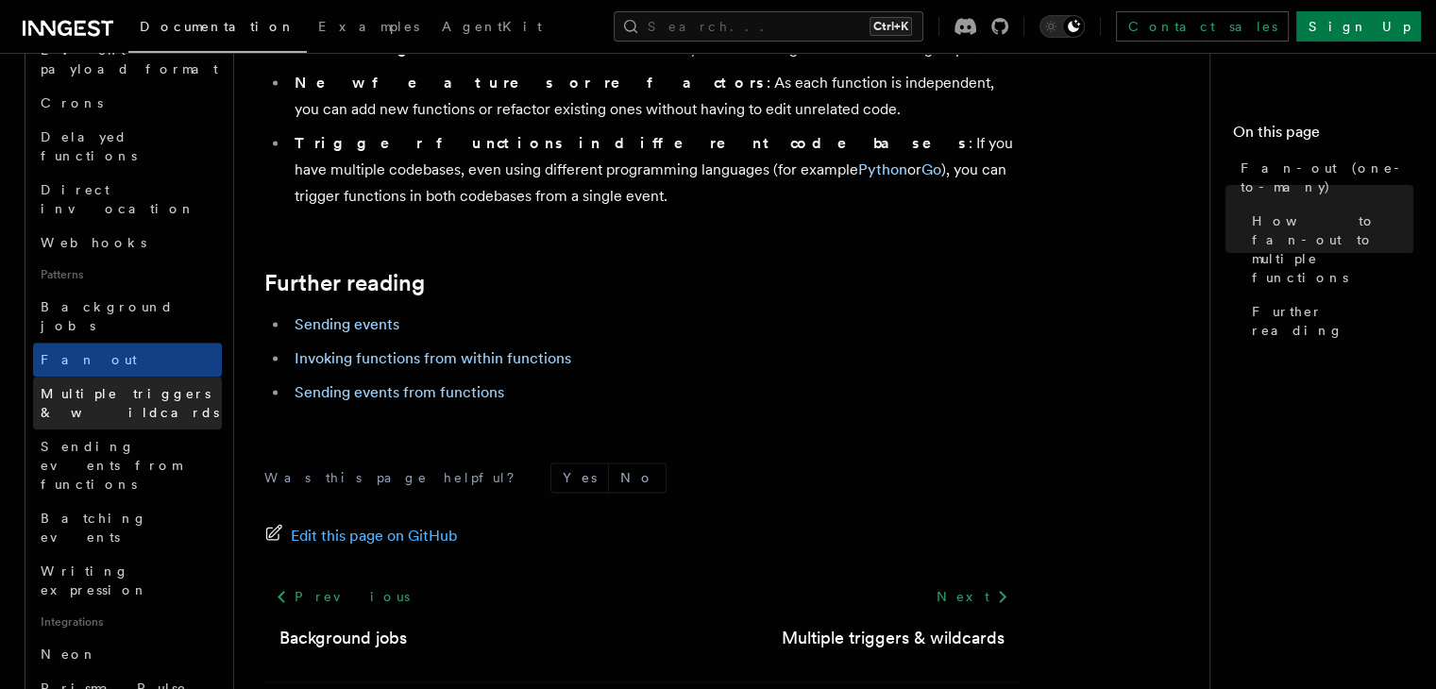
scroll to position [755, 0]
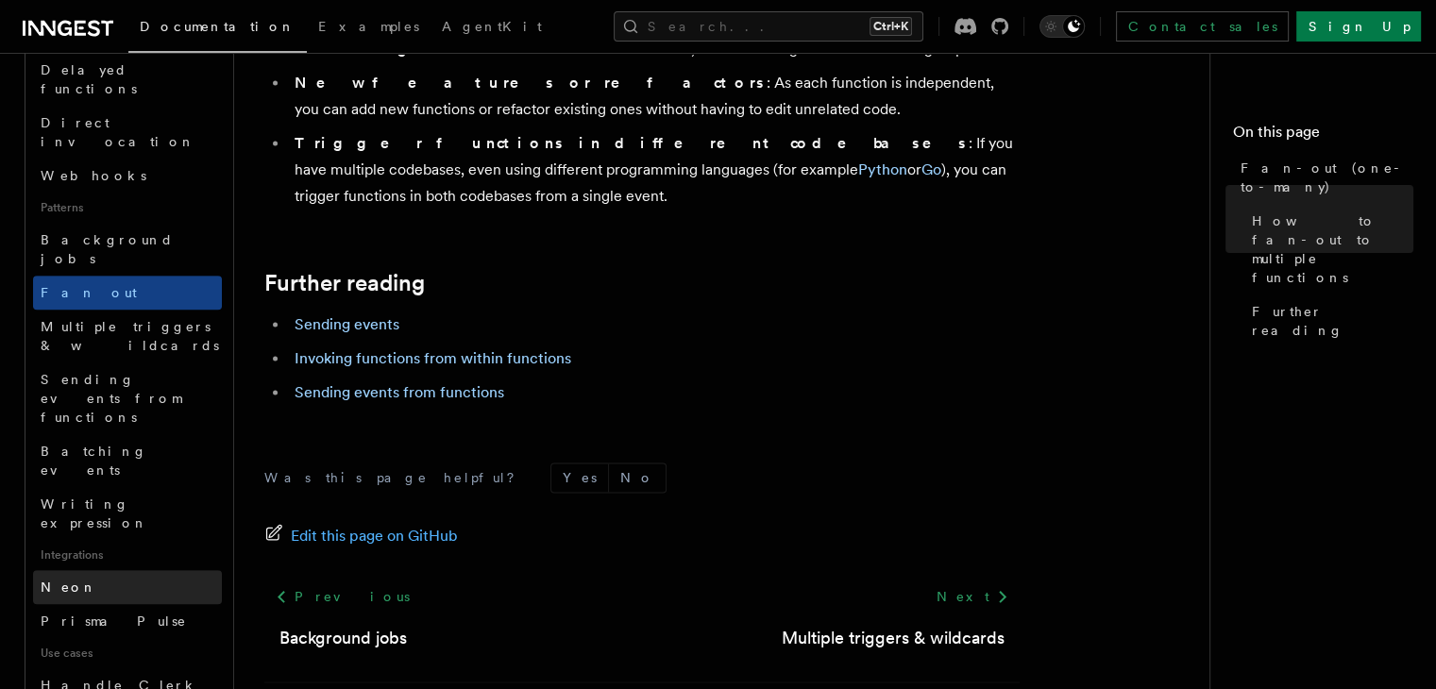
click at [121, 570] on link "Neon" at bounding box center [127, 587] width 189 height 34
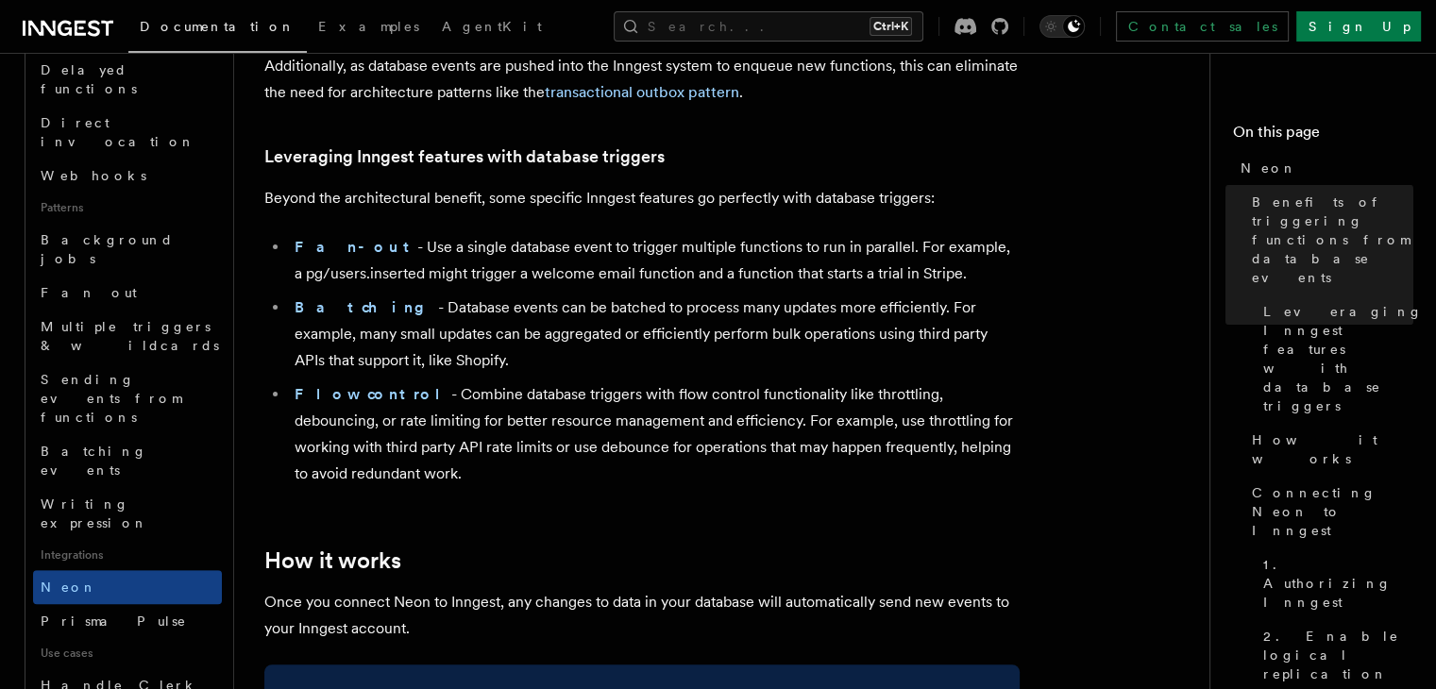
scroll to position [944, 0]
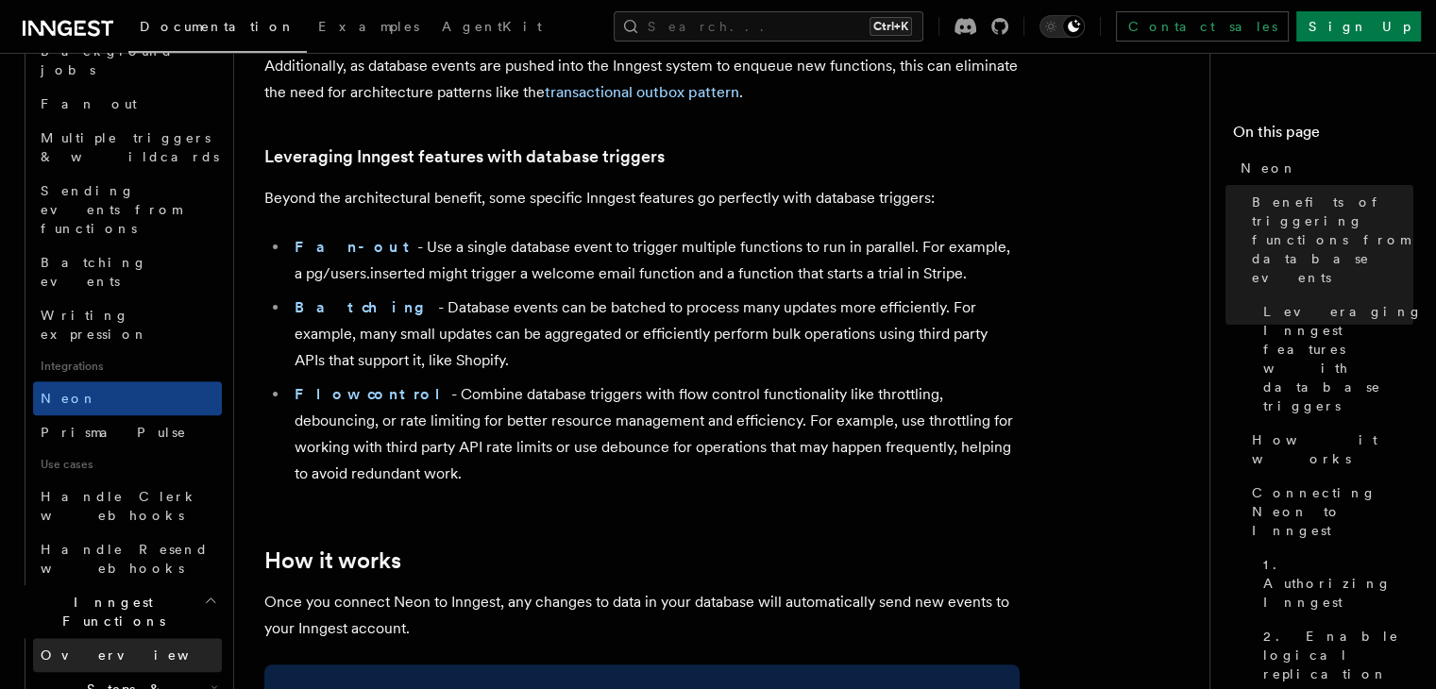
click at [122, 638] on link "Overview" at bounding box center [127, 655] width 189 height 34
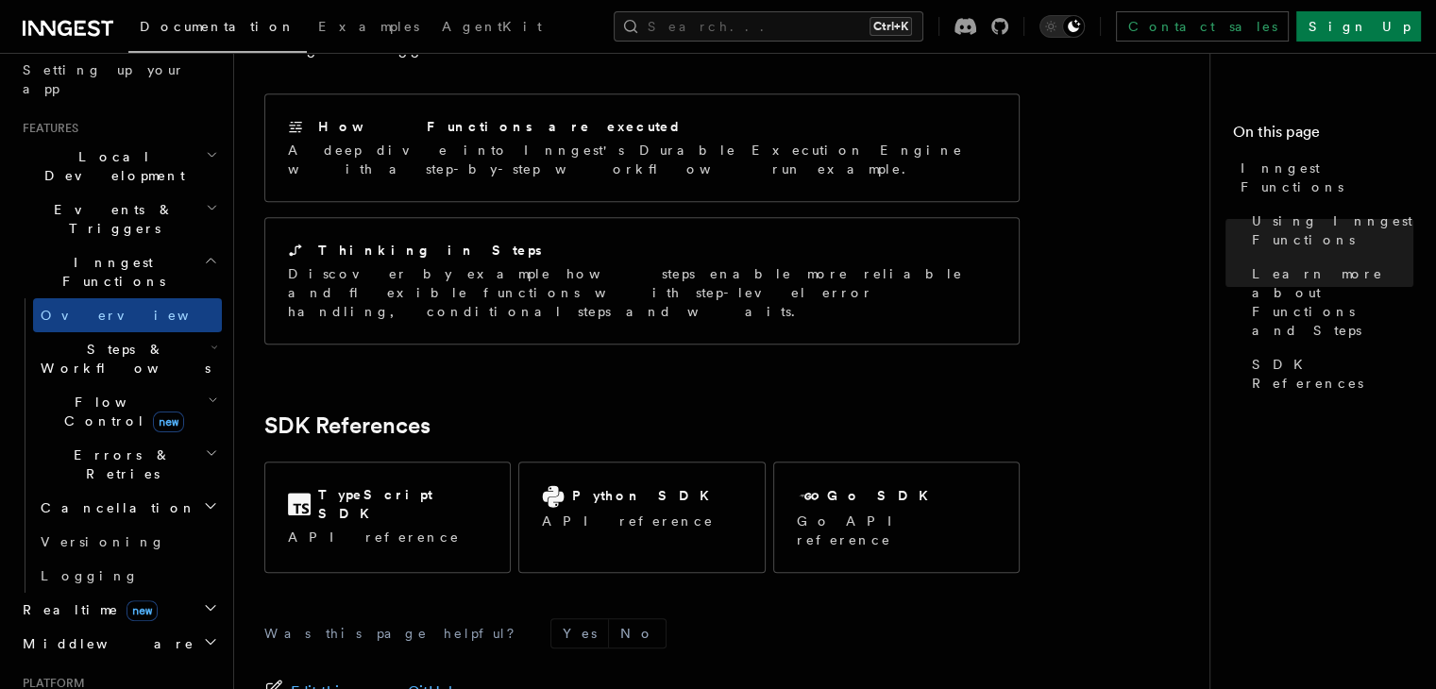
scroll to position [349, 0]
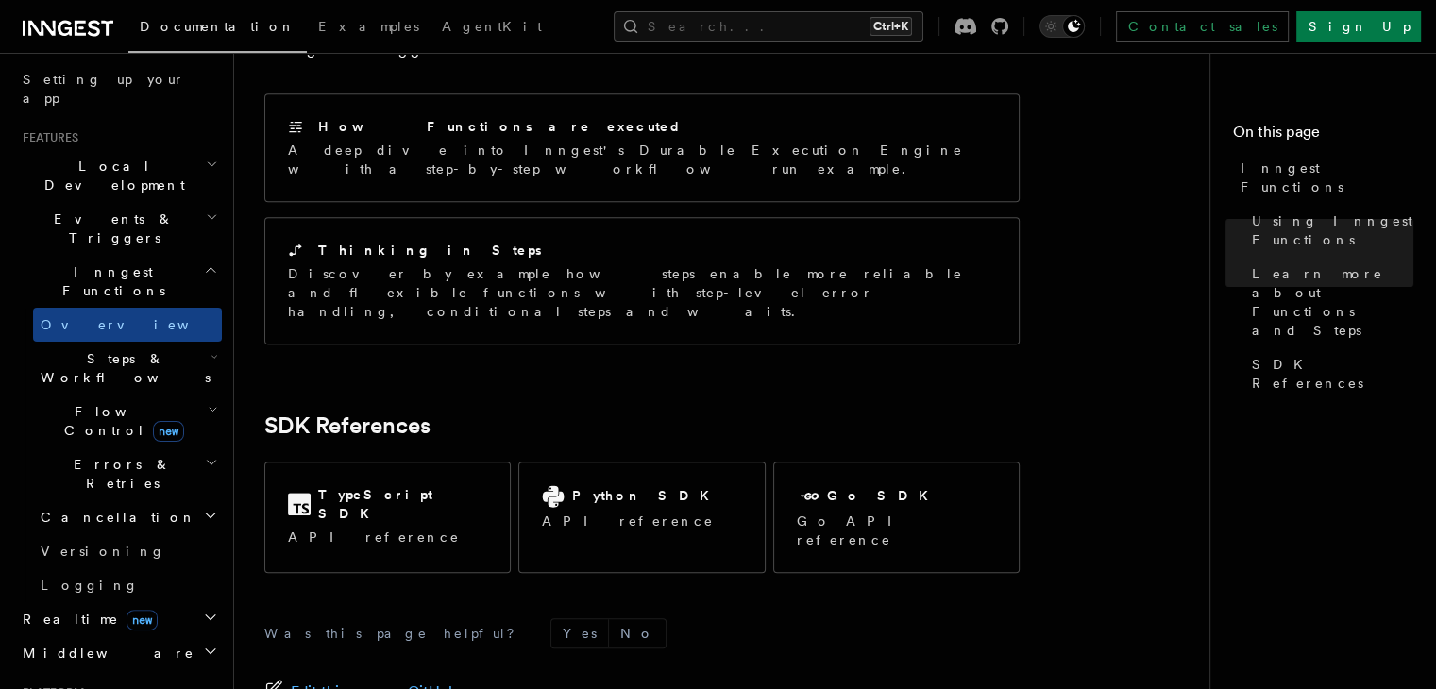
click at [119, 349] on span "Steps & Workflows" at bounding box center [121, 368] width 177 height 38
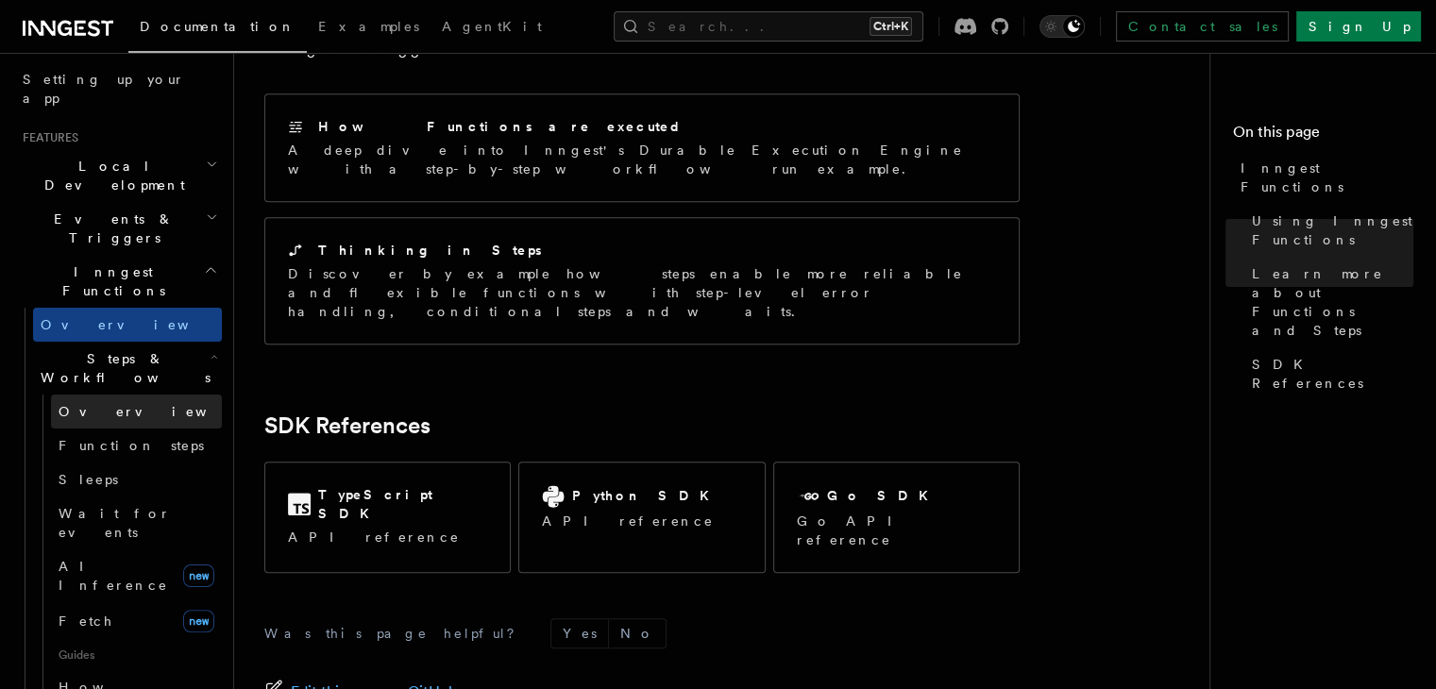
click at [106, 402] on span "Overview" at bounding box center [156, 411] width 194 height 19
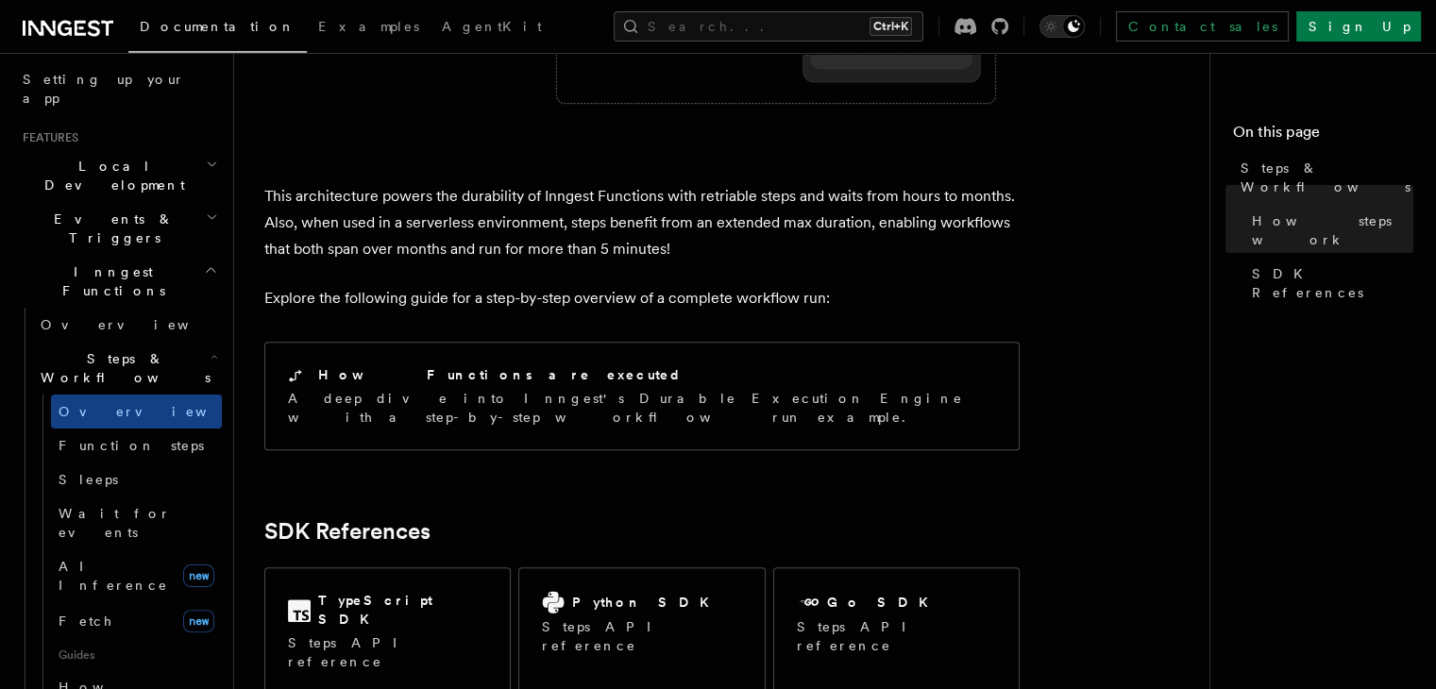
scroll to position [1888, 0]
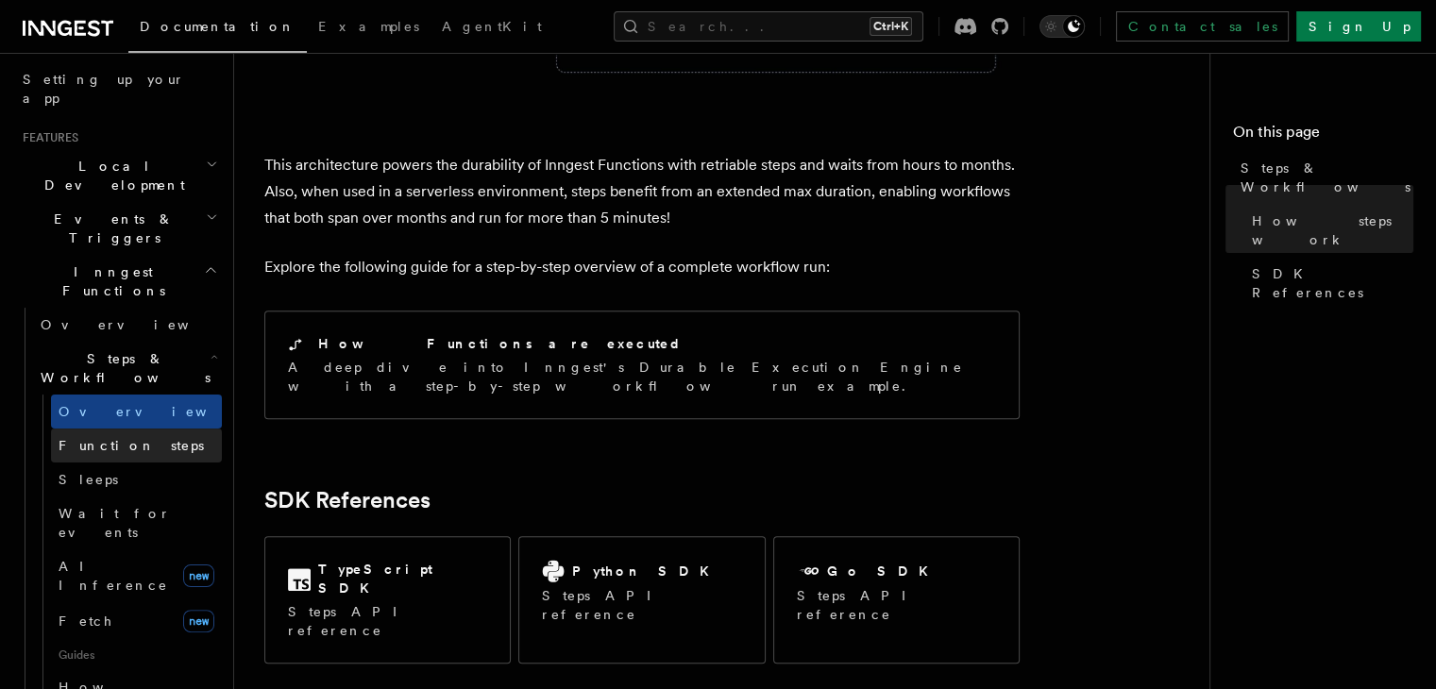
click at [72, 438] on span "Function steps" at bounding box center [131, 445] width 145 height 15
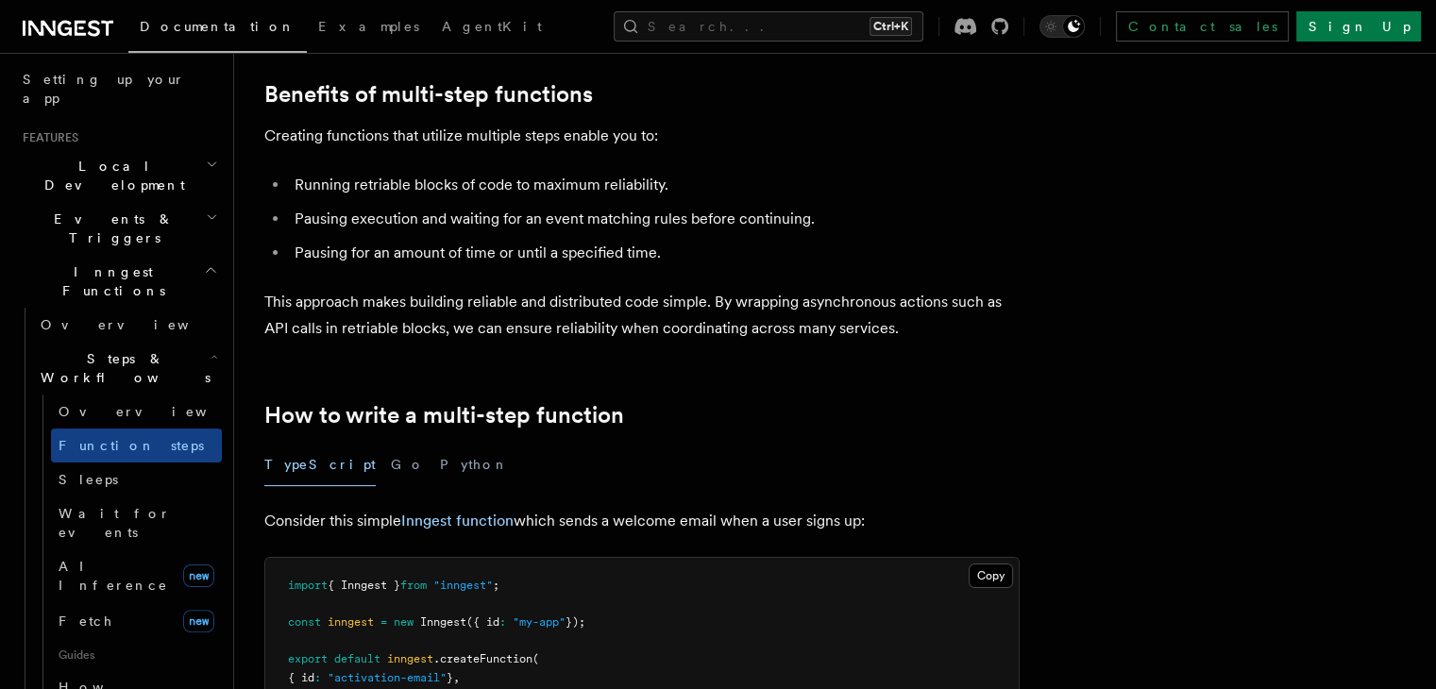
scroll to position [283, 0]
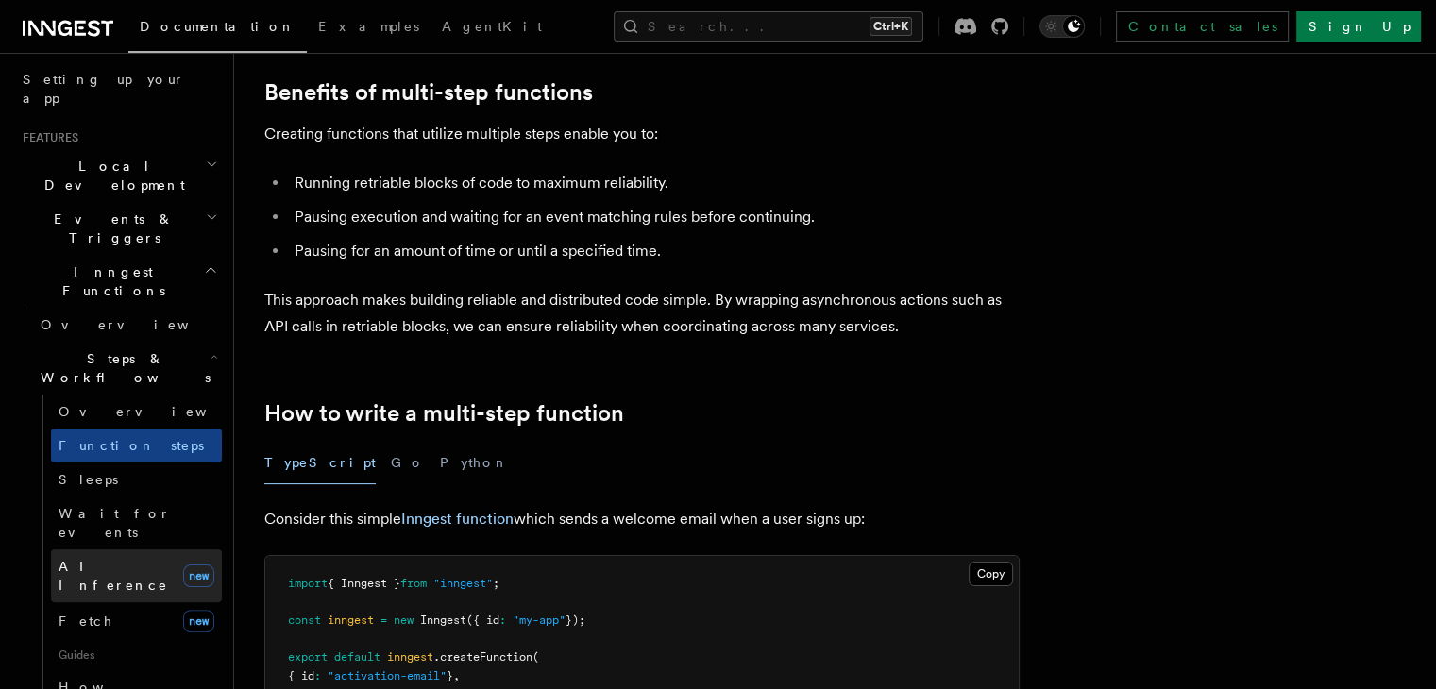
click at [121, 549] on link "AI Inference new" at bounding box center [136, 575] width 171 height 53
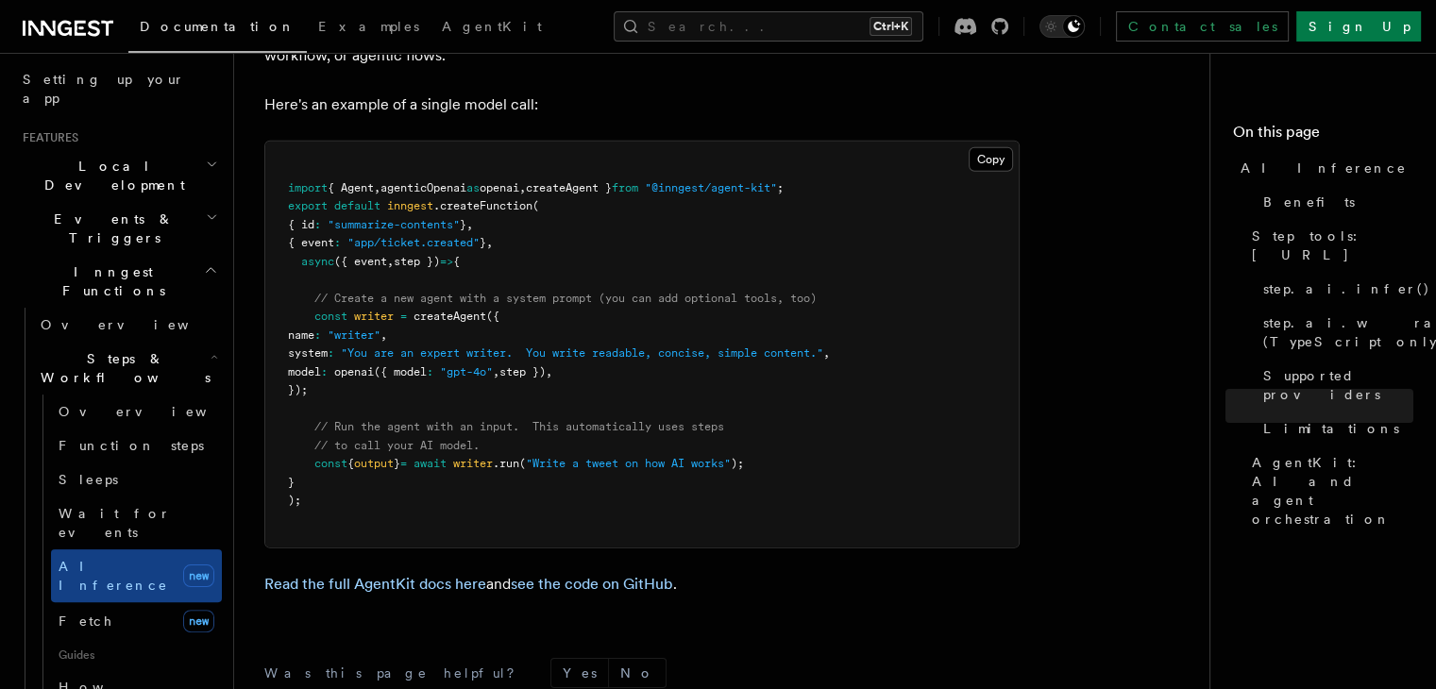
scroll to position [5758, 0]
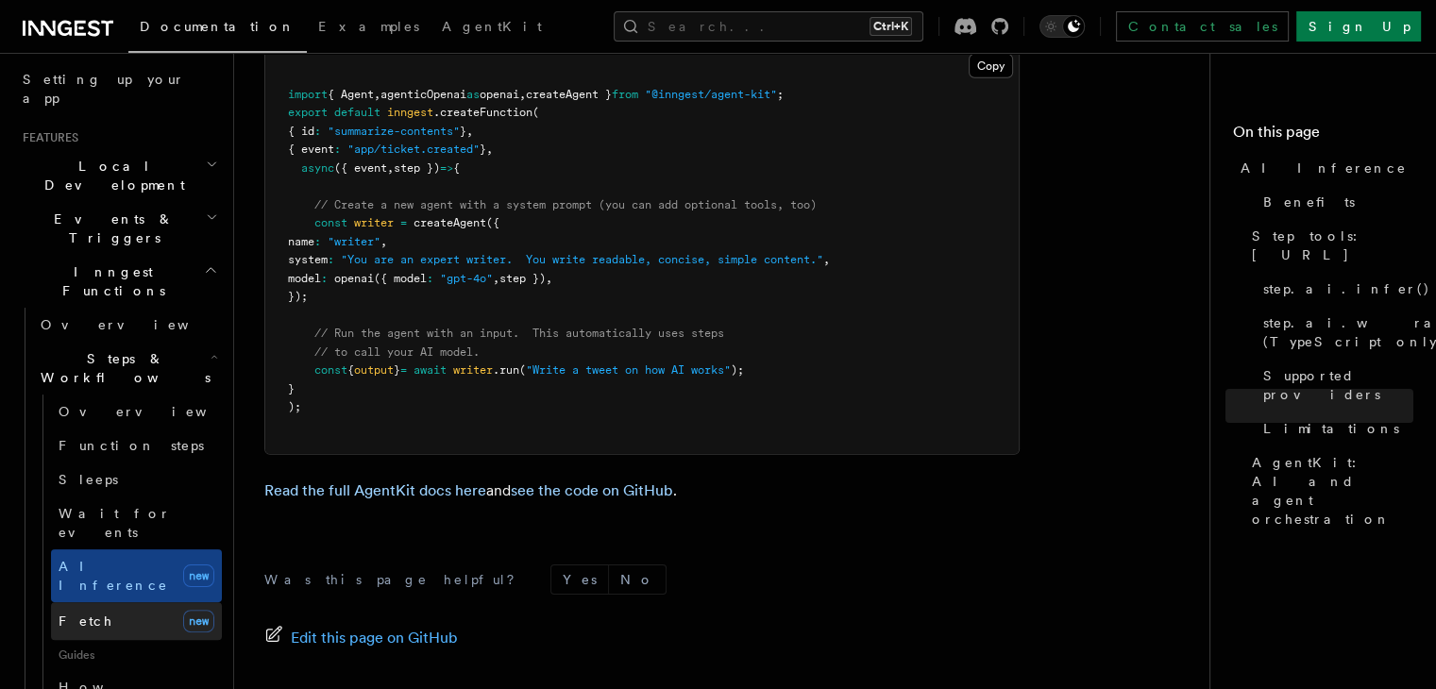
click at [116, 602] on link "Fetch new" at bounding box center [136, 621] width 171 height 38
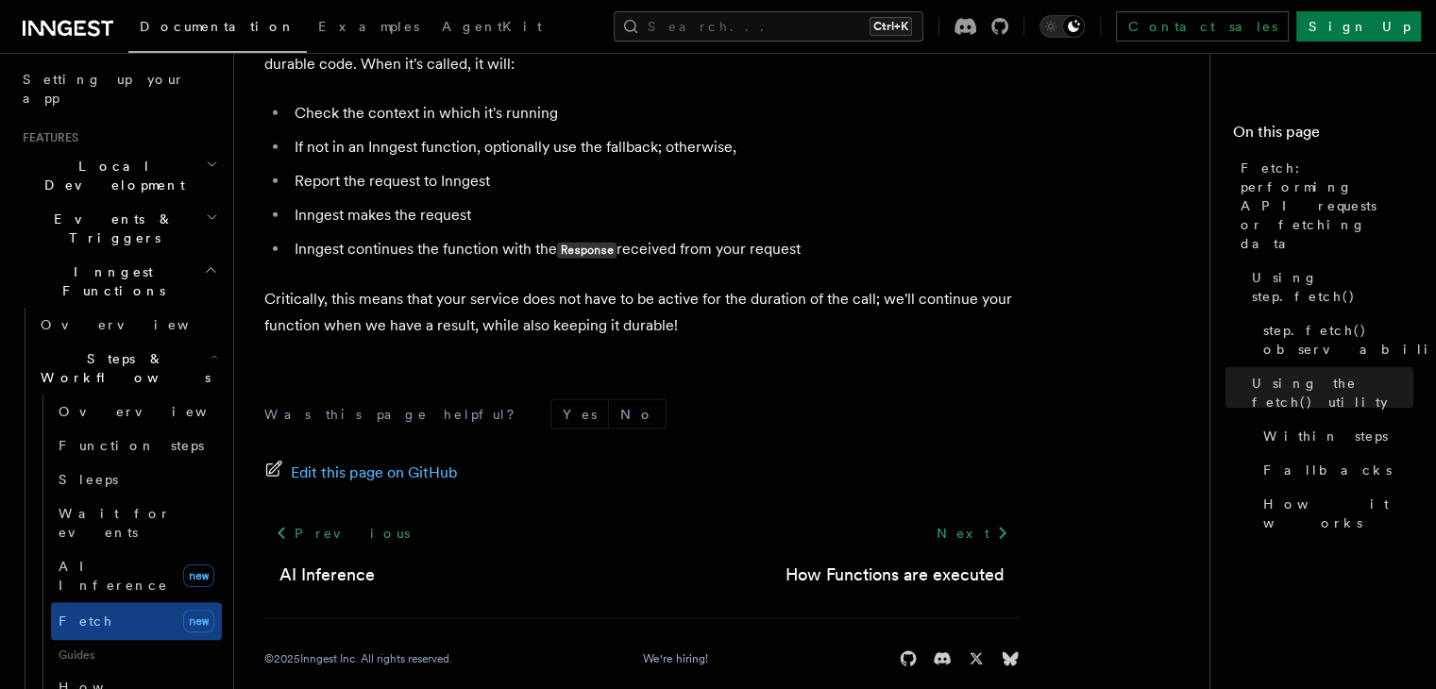
scroll to position [4606, 0]
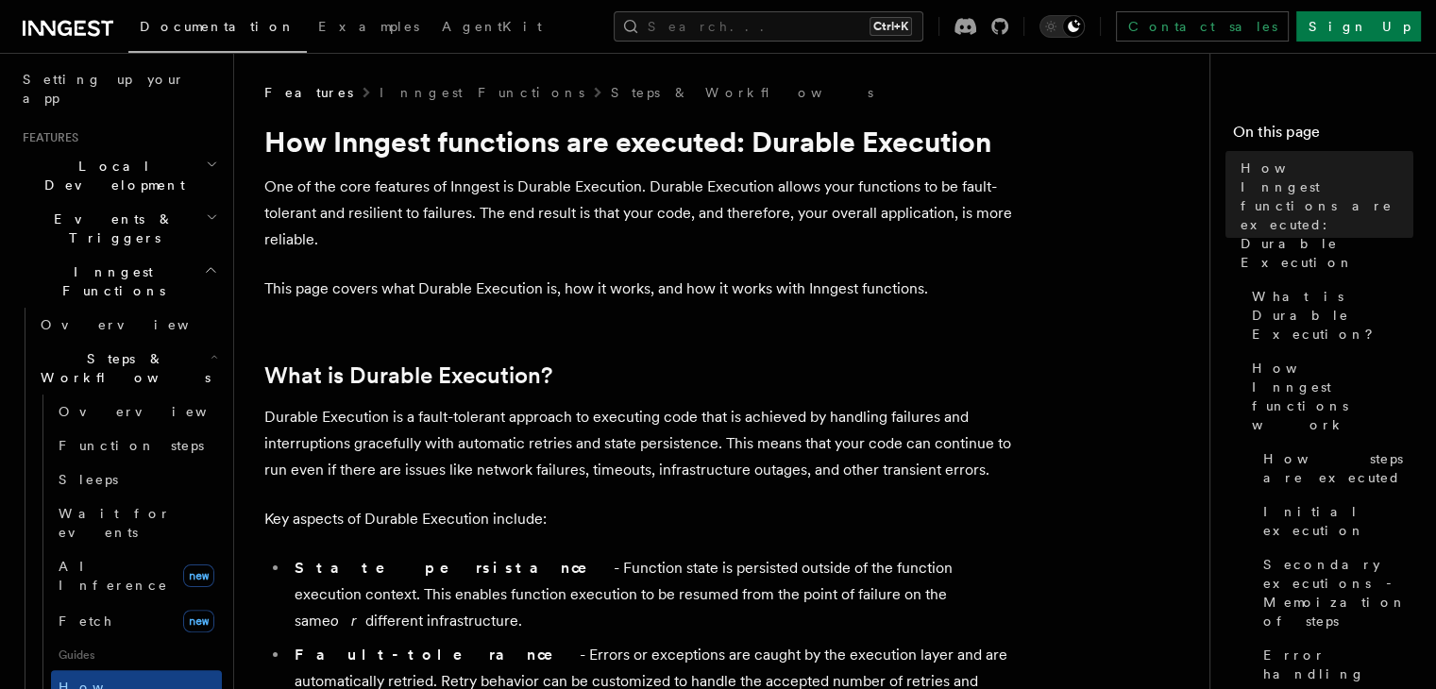
drag, startPoint x: 449, startPoint y: 383, endPoint x: 683, endPoint y: 336, distance: 238.8
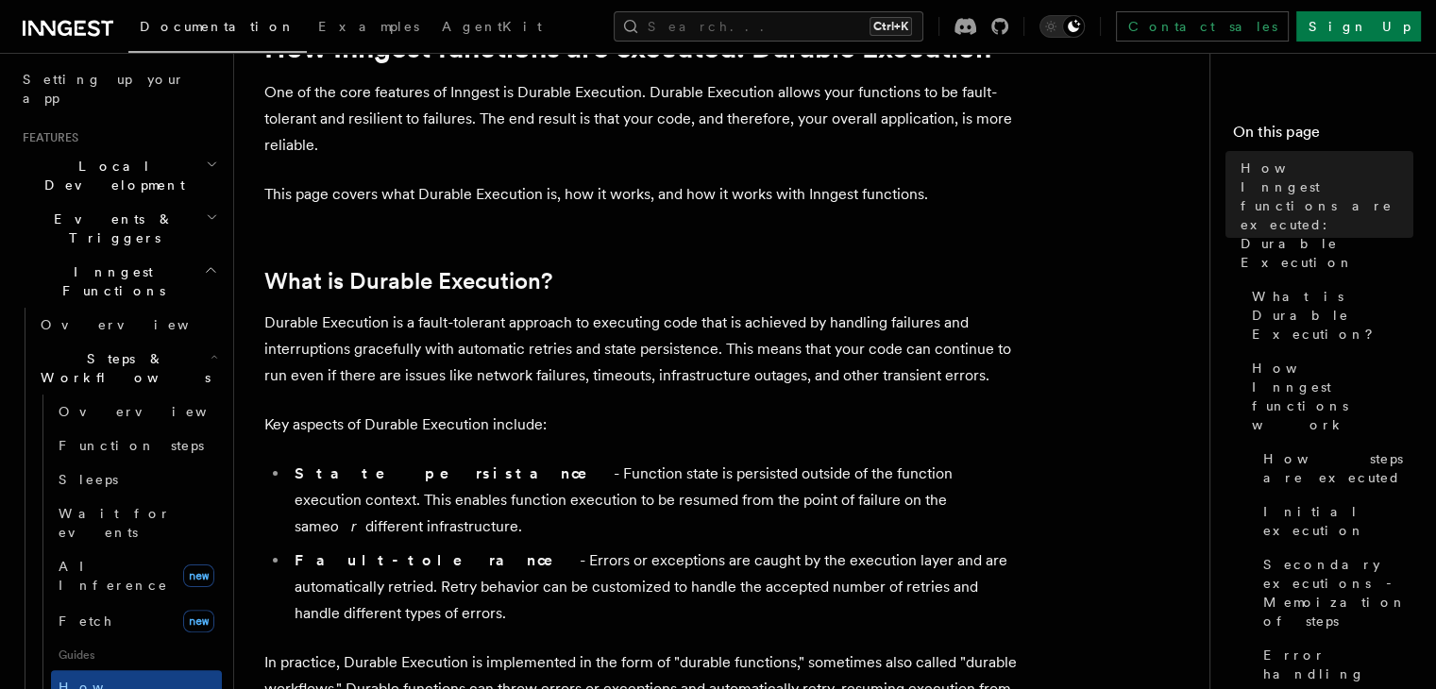
scroll to position [189, 0]
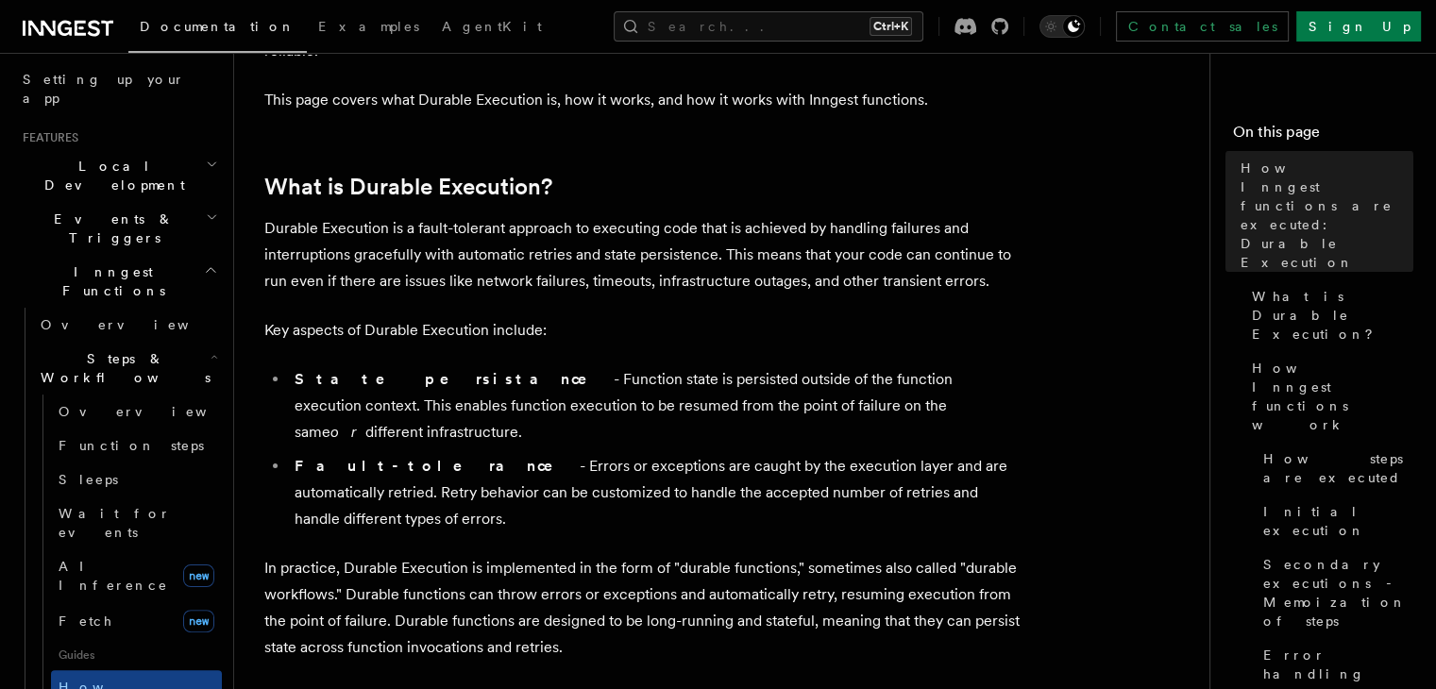
drag, startPoint x: 683, startPoint y: 336, endPoint x: 585, endPoint y: 511, distance: 200.3
click at [585, 555] on p "In practice, Durable Execution is implemented in the form of "durable functions…" at bounding box center [641, 608] width 755 height 106
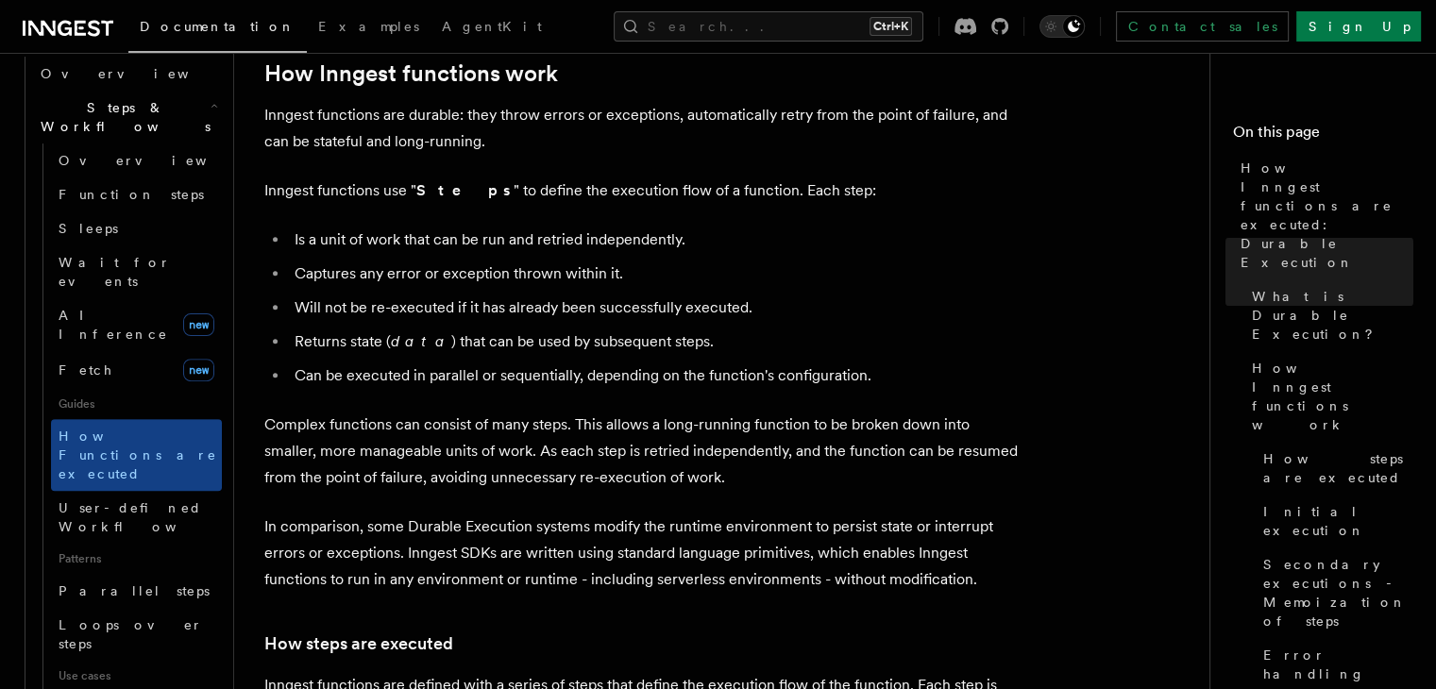
scroll to position [632, 0]
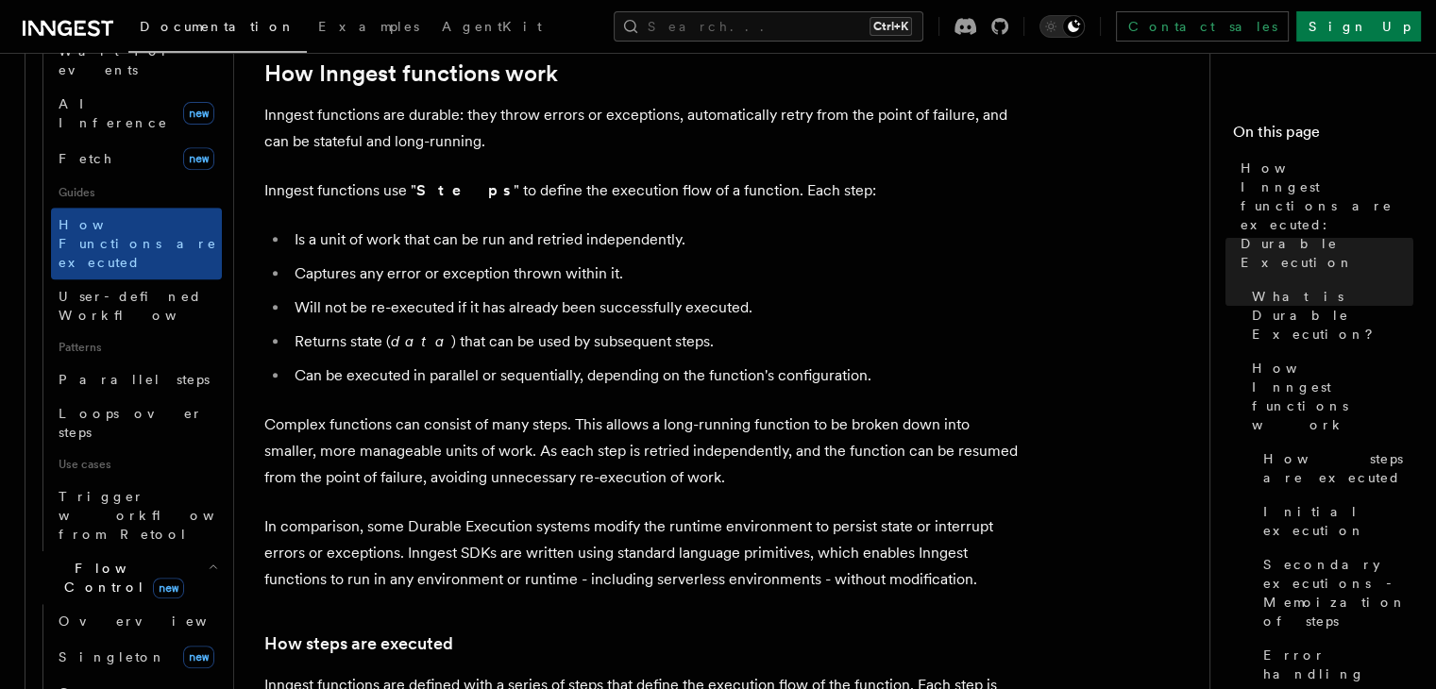
scroll to position [821, 0]
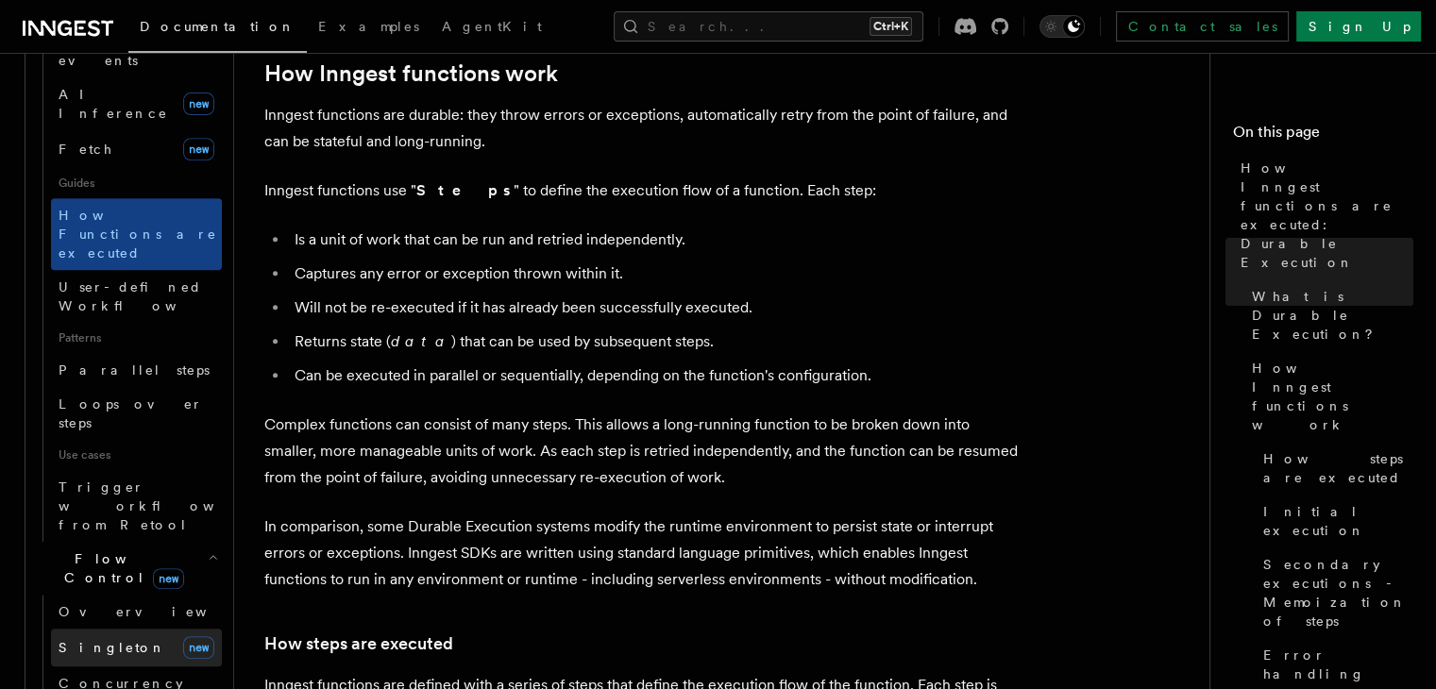
click at [113, 640] on span "Singleton" at bounding box center [113, 647] width 108 height 15
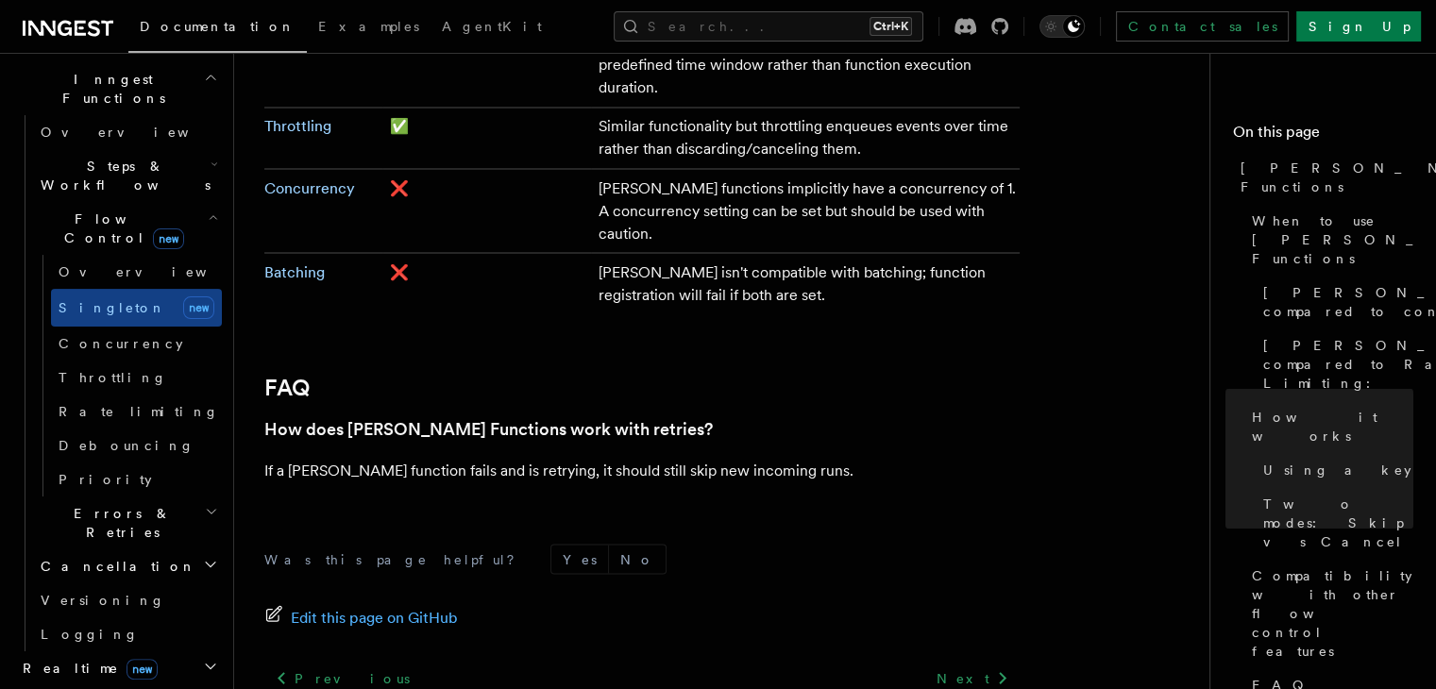
scroll to position [538, 0]
click at [125, 340] on span "Concurrency" at bounding box center [121, 347] width 125 height 15
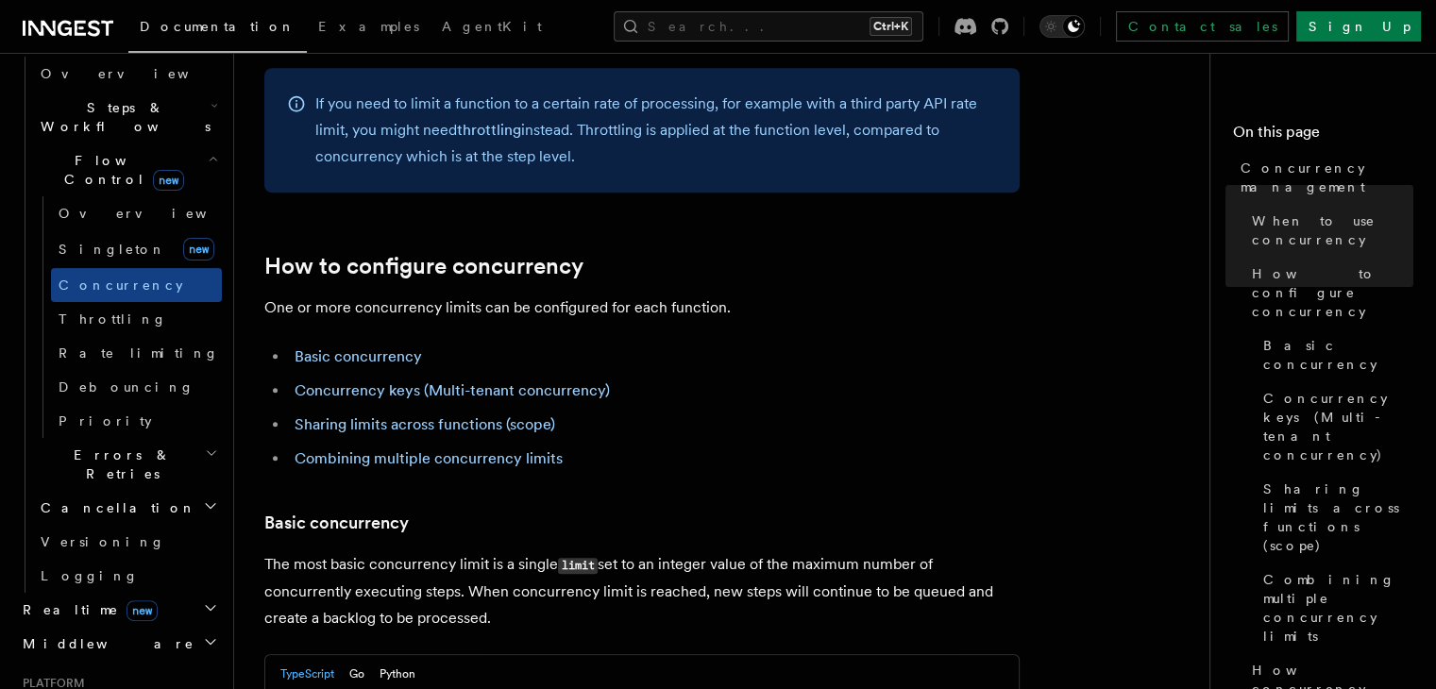
scroll to position [632, 0]
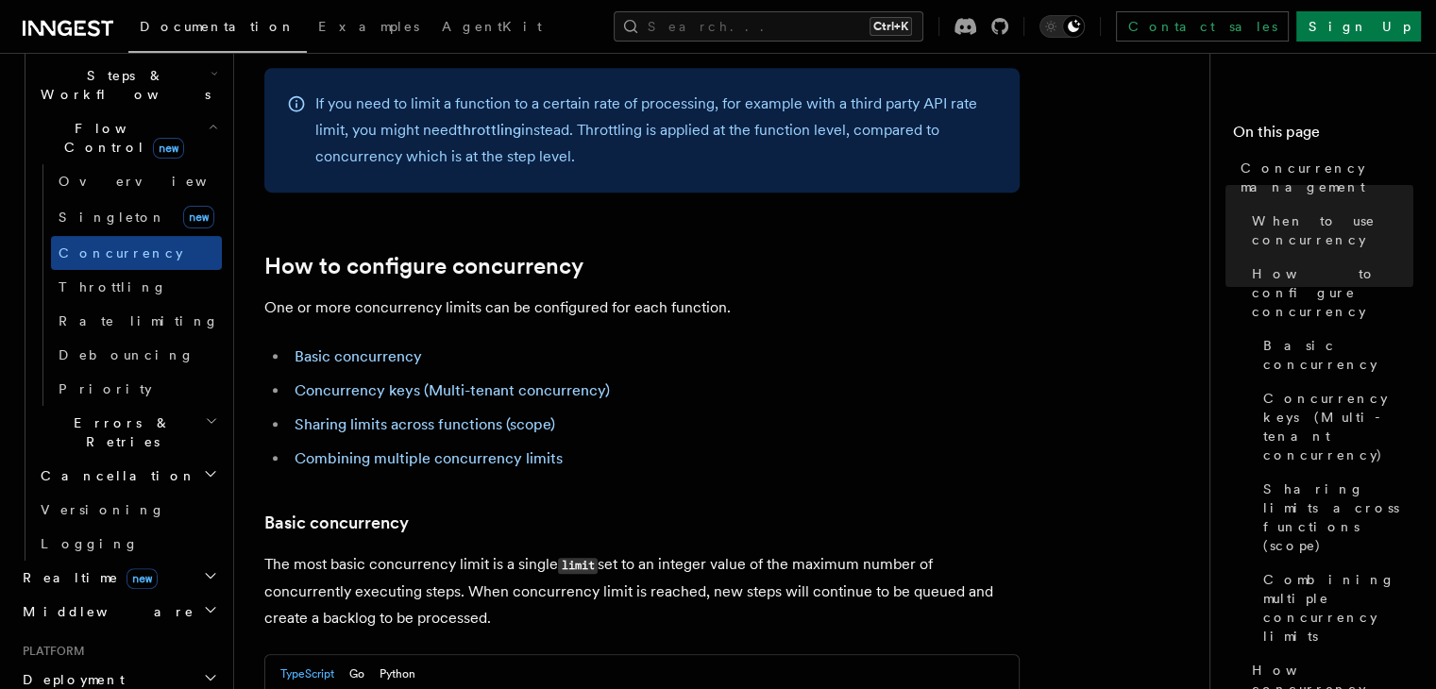
click at [93, 670] on span "Deployment" at bounding box center [69, 679] width 109 height 19
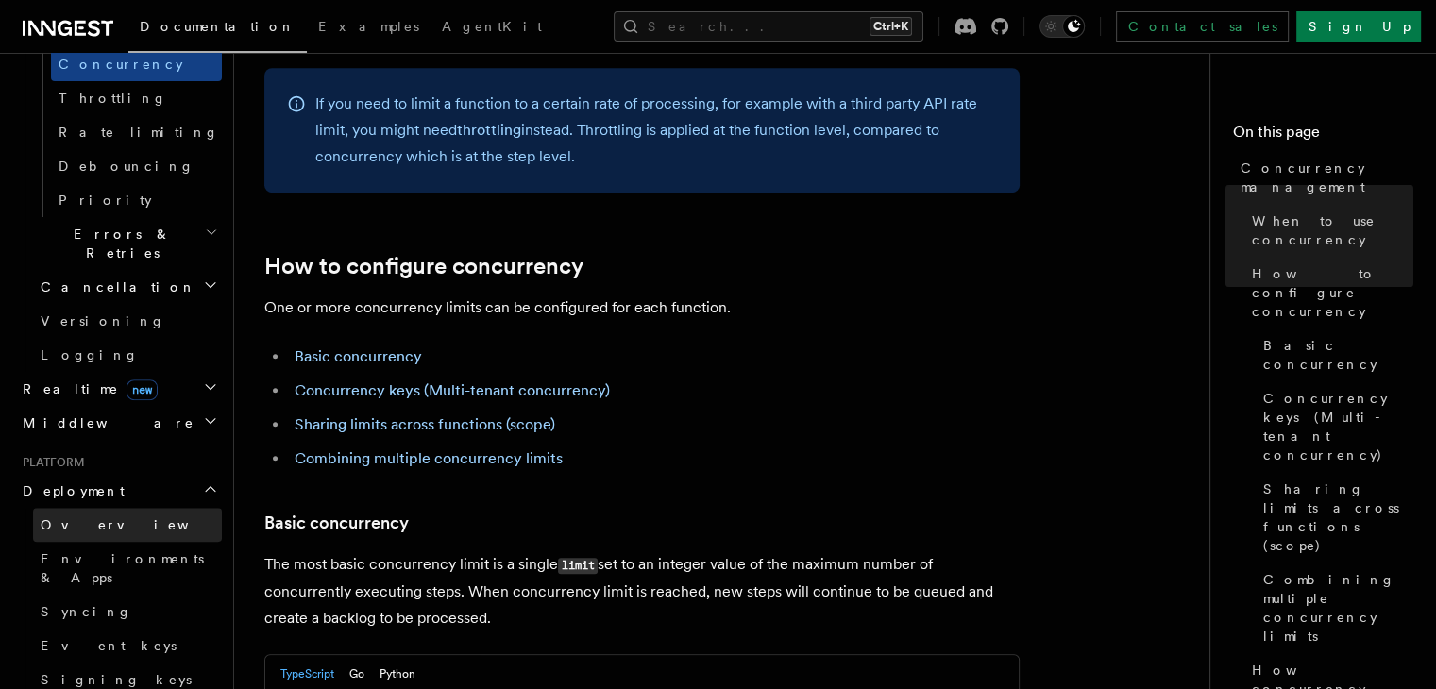
click at [104, 508] on link "Overview" at bounding box center [127, 525] width 189 height 34
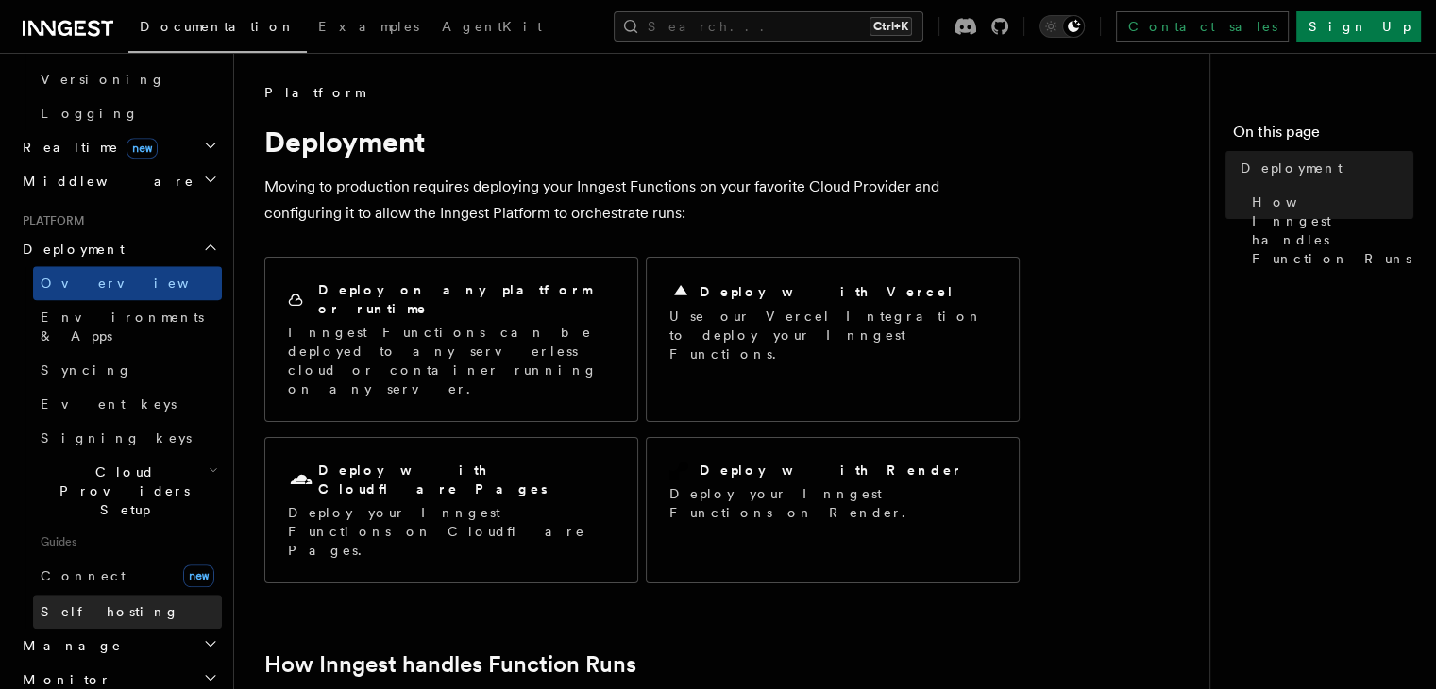
click at [126, 595] on link "Self hosting" at bounding box center [127, 612] width 189 height 34
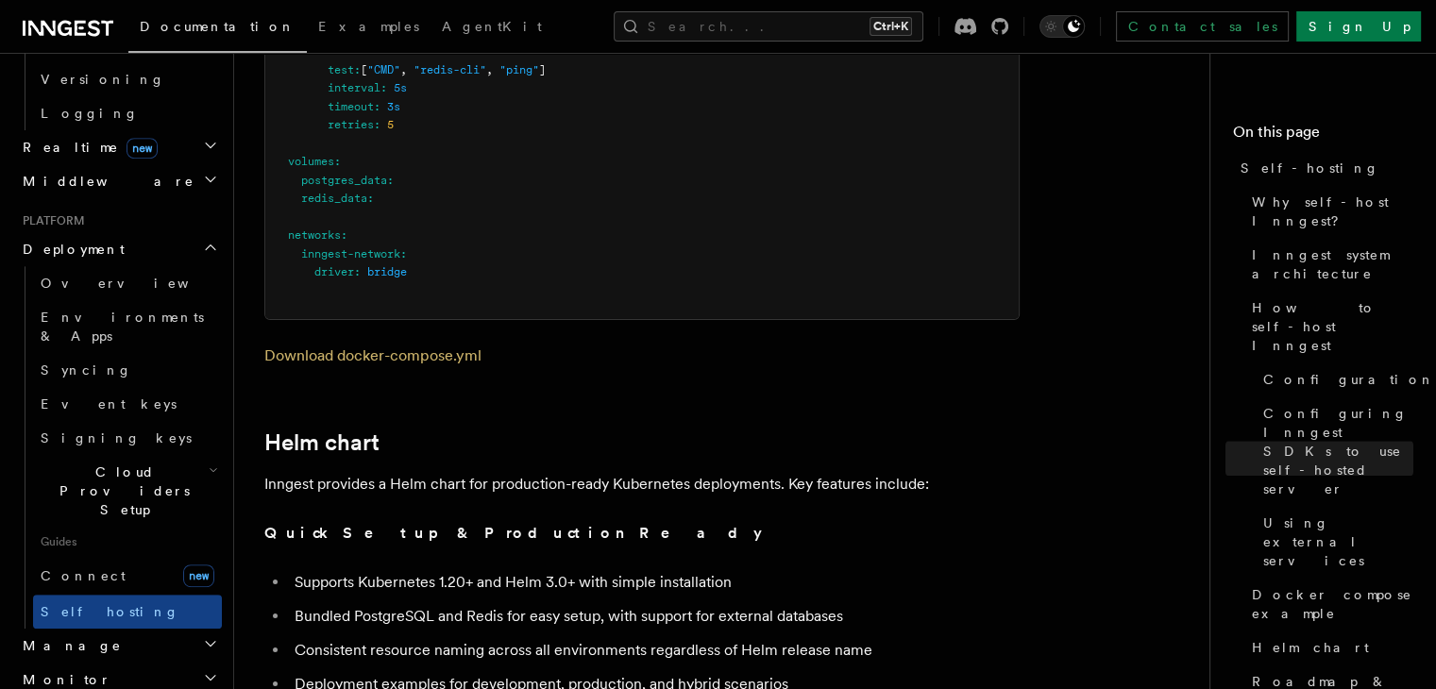
scroll to position [6136, 0]
drag, startPoint x: 406, startPoint y: 328, endPoint x: 372, endPoint y: 361, distance: 46.7
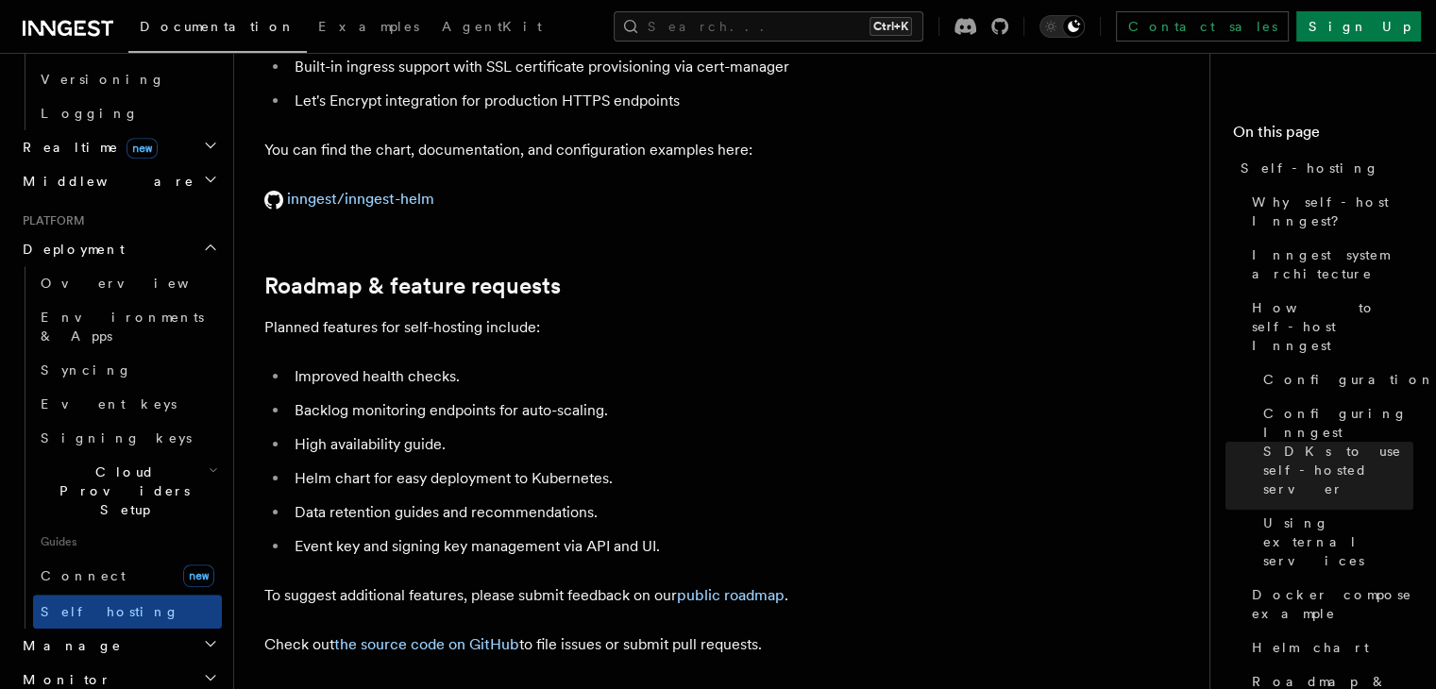
scroll to position [7268, 0]
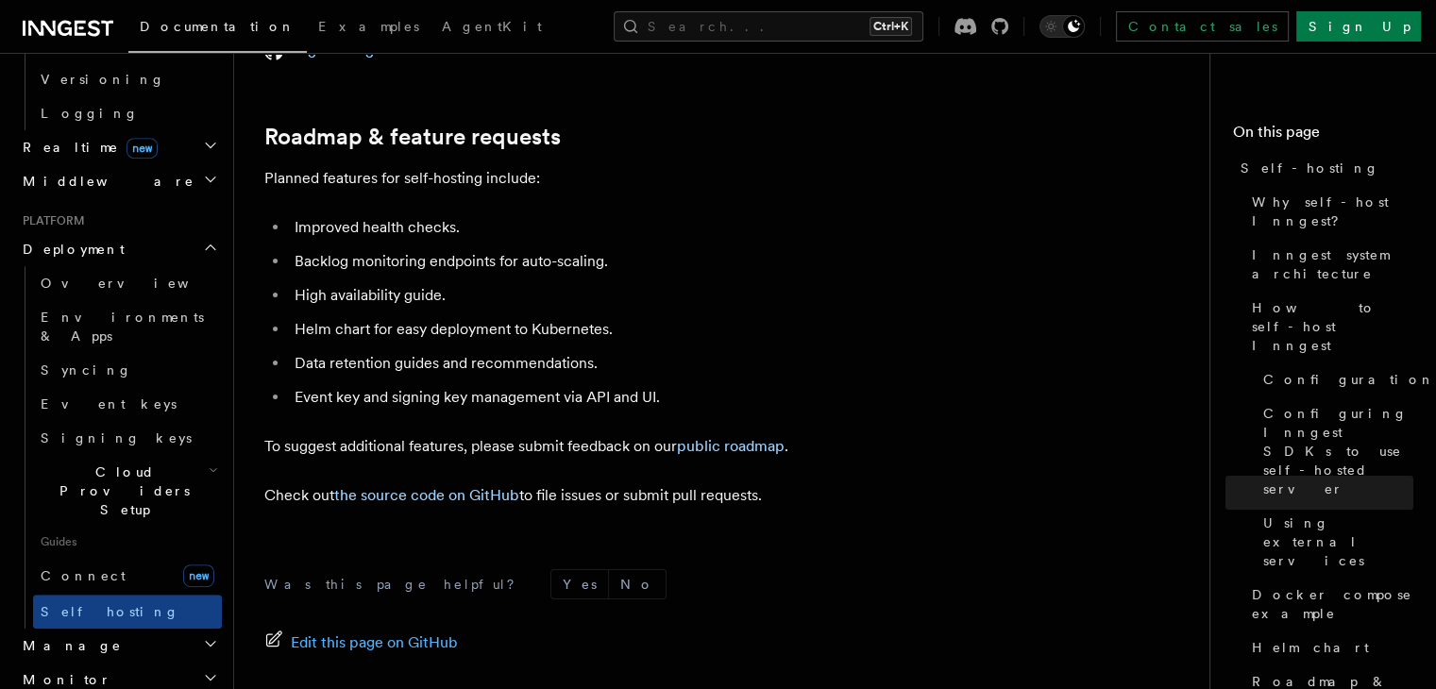
click at [143, 663] on h2 "Monitor" at bounding box center [118, 680] width 207 height 34
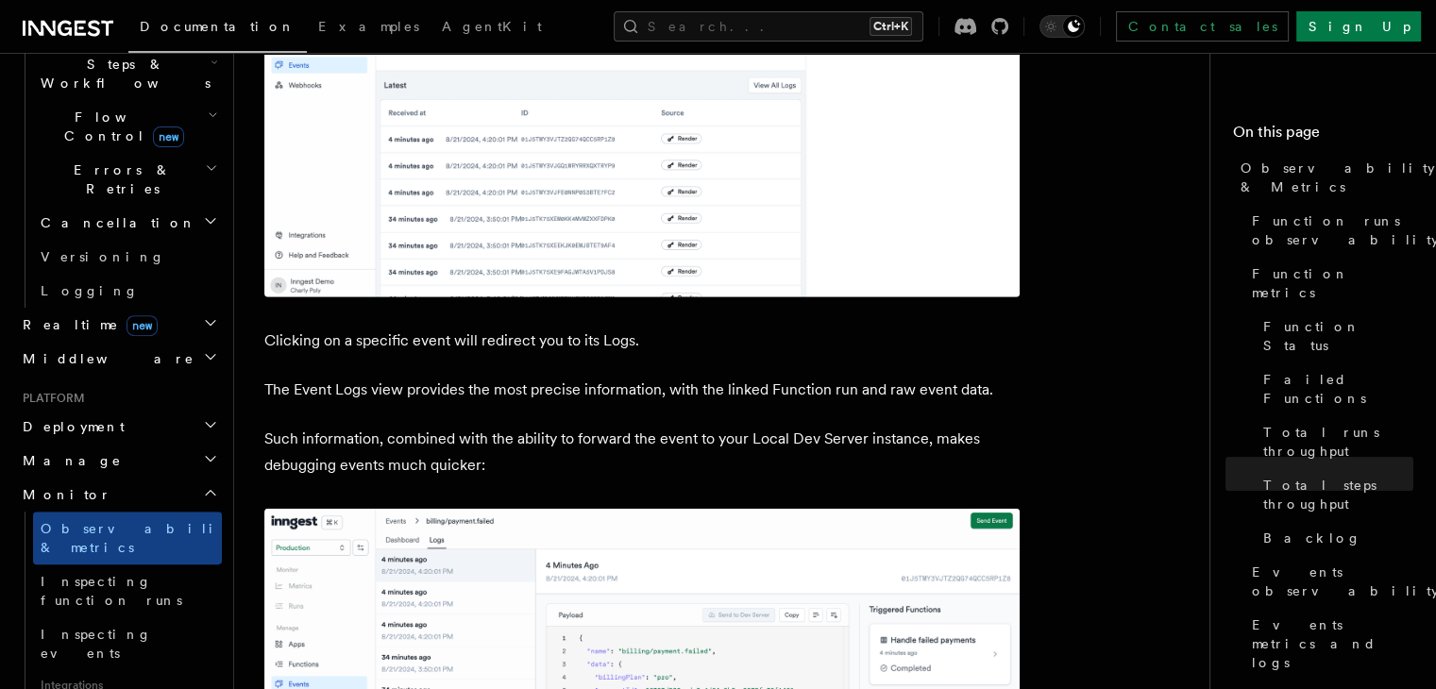
scroll to position [5380, 0]
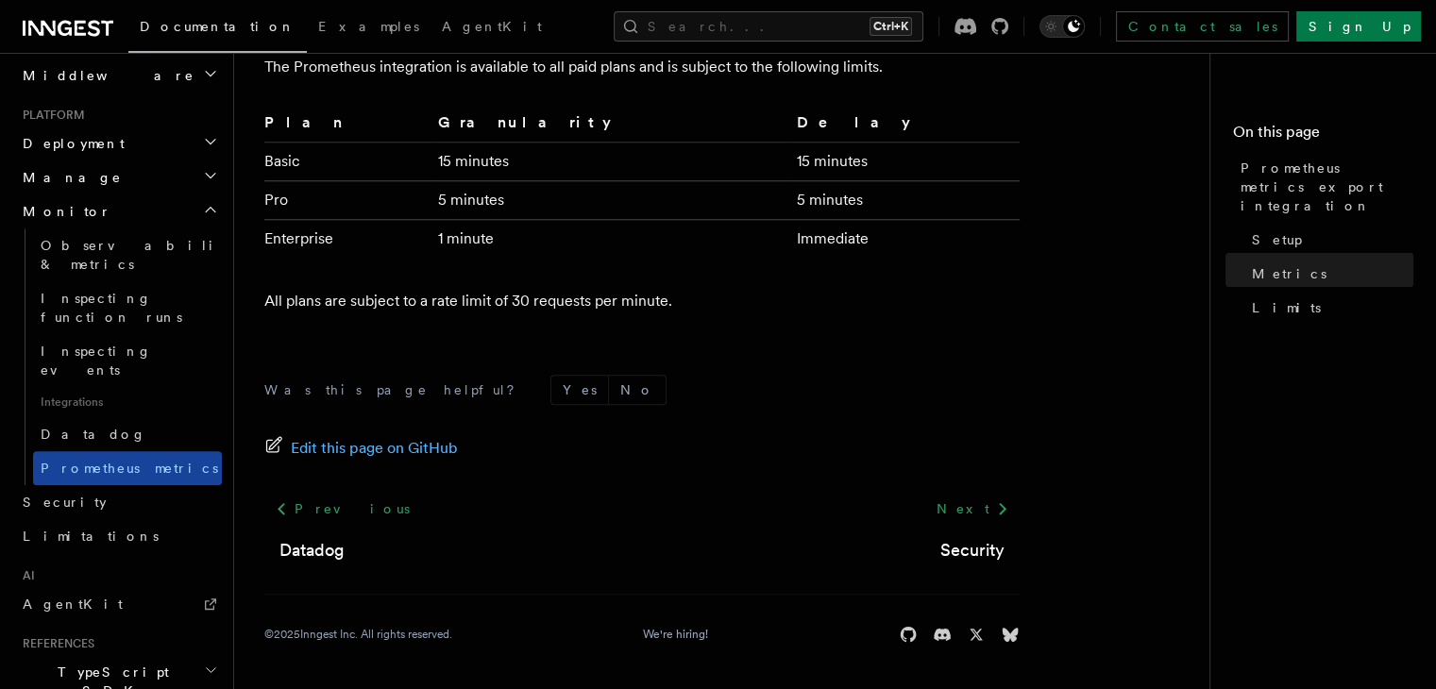
scroll to position [1021, 0]
